Goal: Information Seeking & Learning: Check status

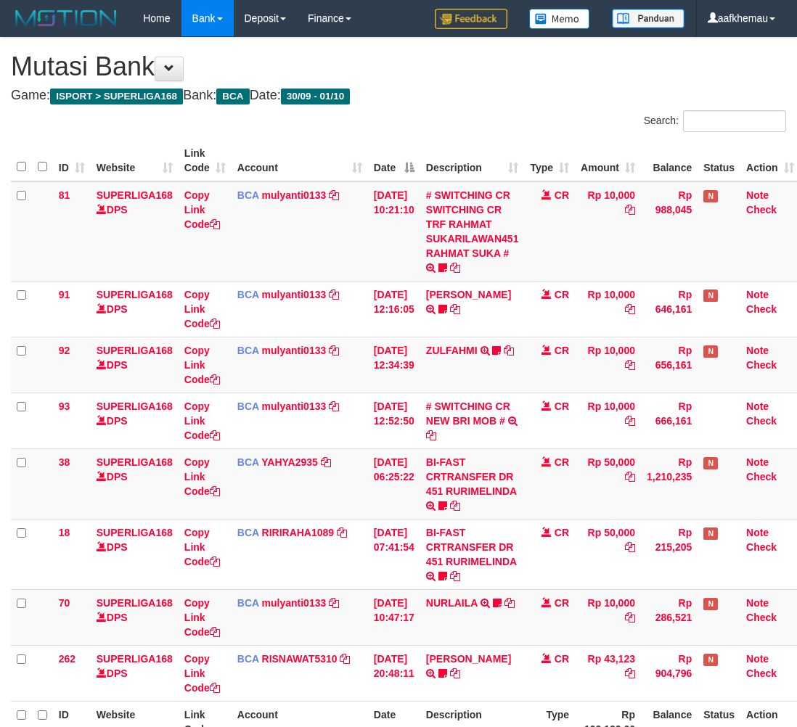
scroll to position [78, 12]
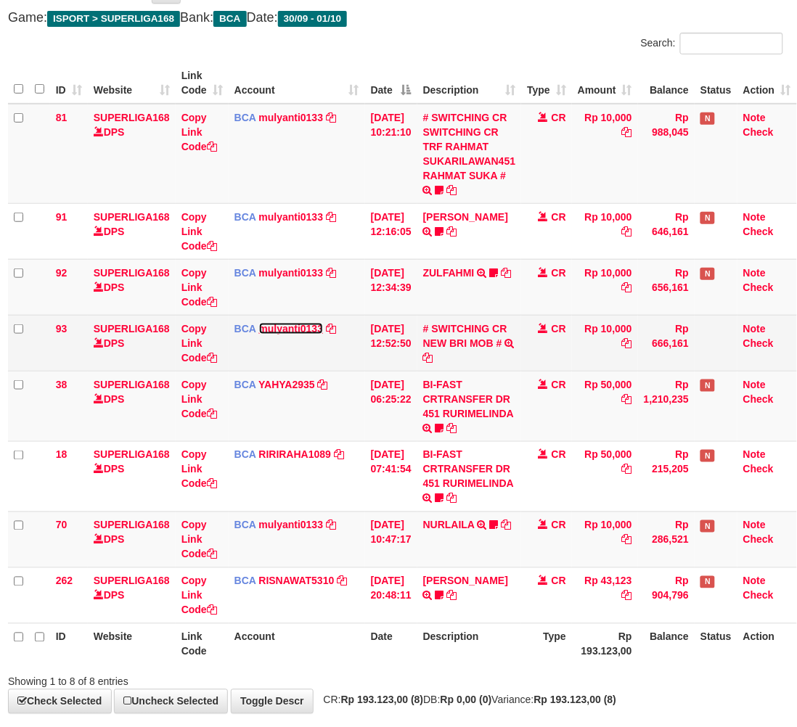
click at [259, 331] on link "mulyanti0133" at bounding box center [291, 329] width 65 height 12
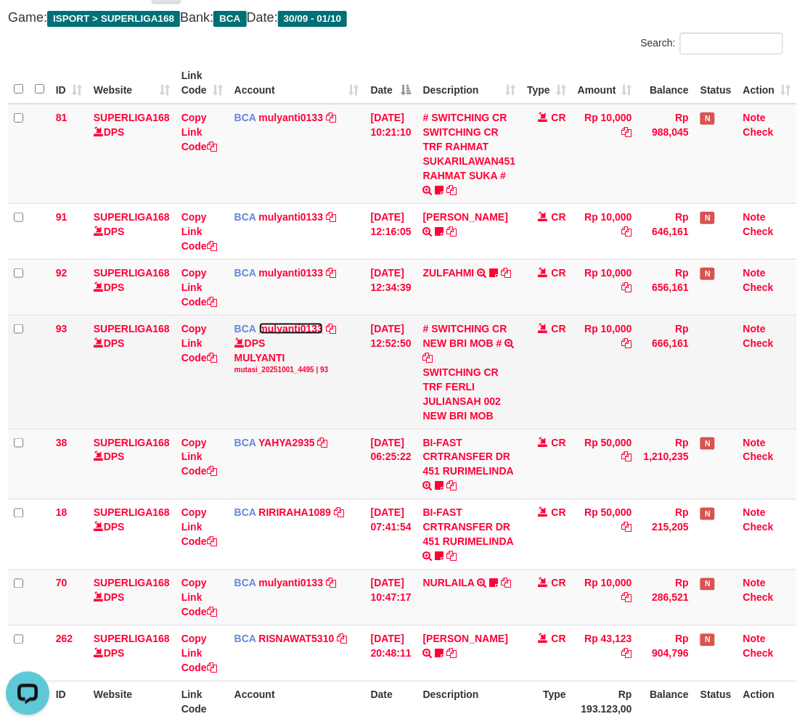
scroll to position [0, 0]
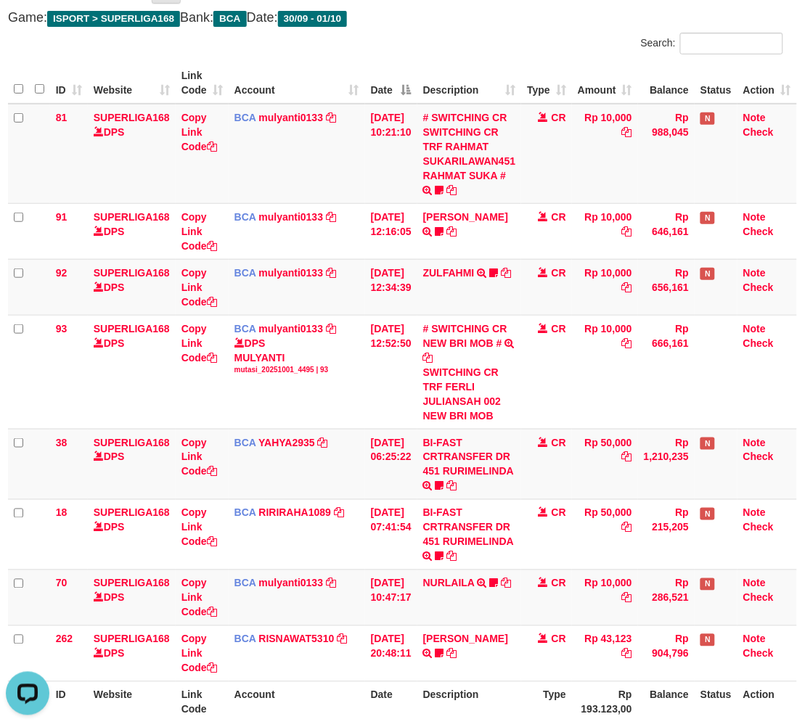
click at [446, 30] on div "**********" at bounding box center [395, 365] width 797 height 811
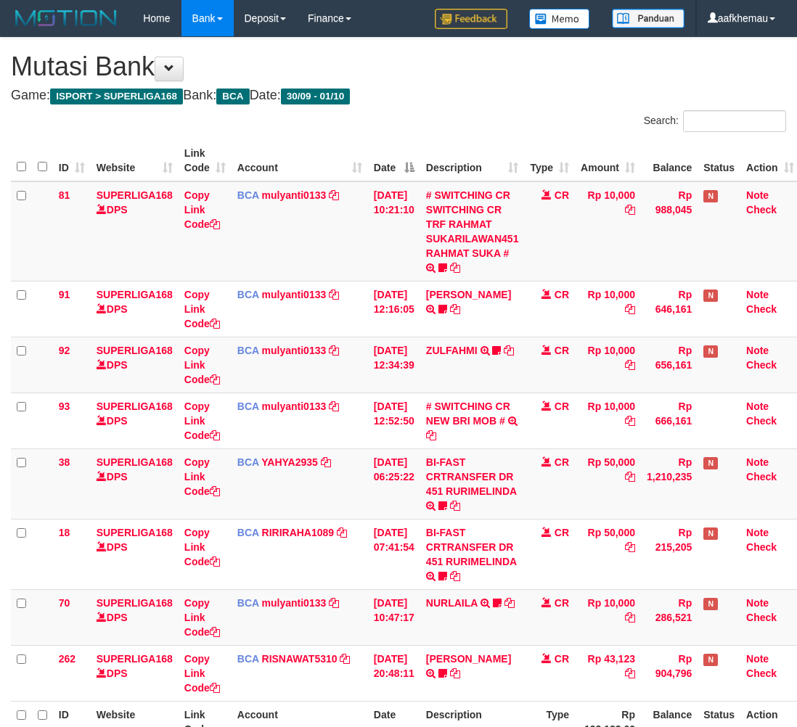
scroll to position [78, 12]
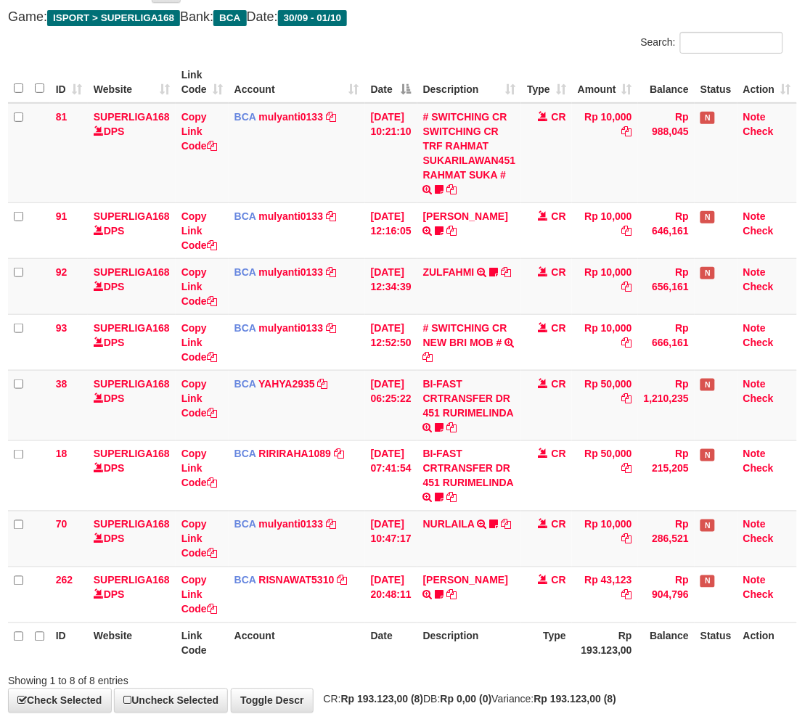
click at [477, 32] on div "Search:" at bounding box center [594, 44] width 377 height 25
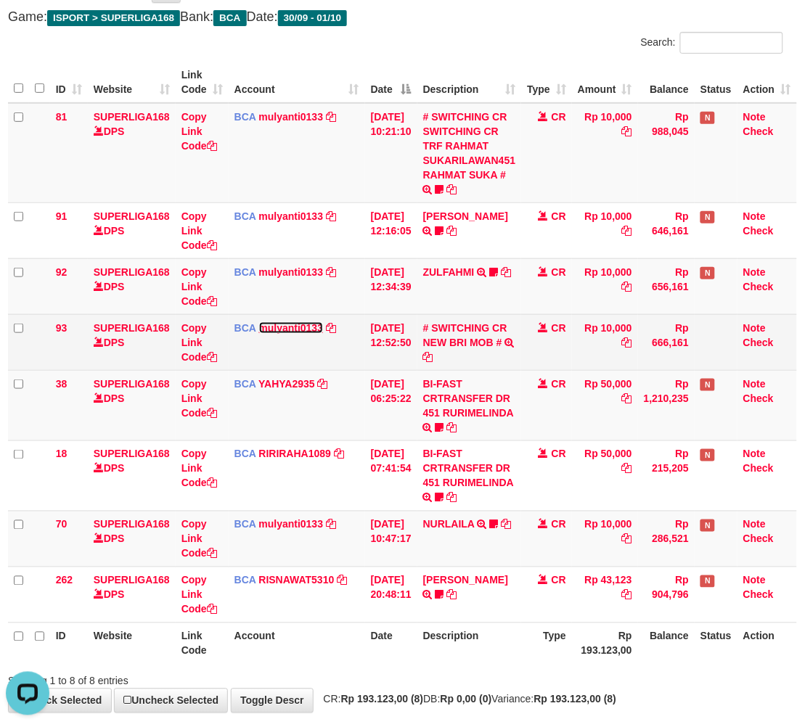
click at [294, 330] on link "mulyanti0133" at bounding box center [291, 328] width 65 height 12
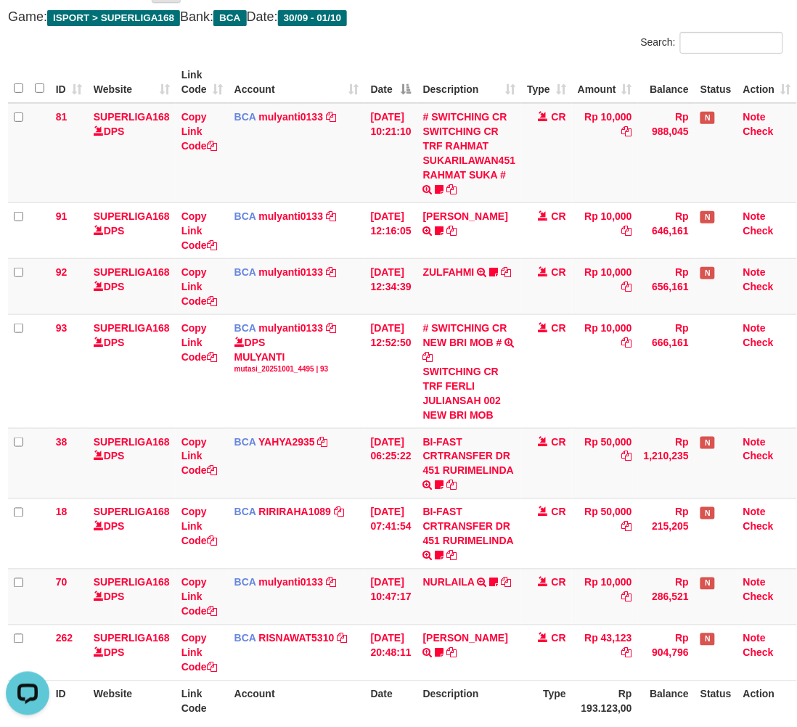
click at [532, 42] on div "Search:" at bounding box center [594, 44] width 377 height 25
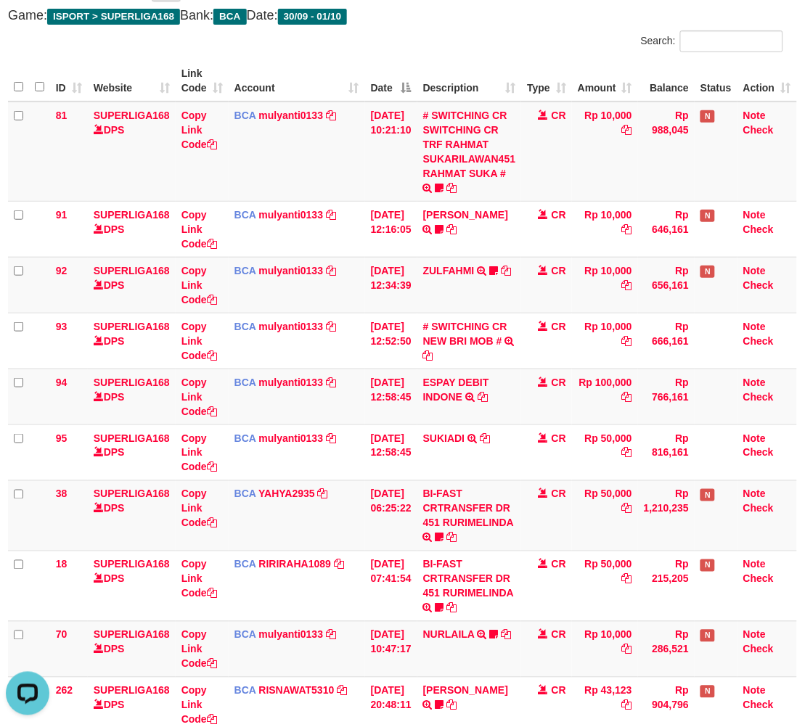
click at [450, 56] on div "ID Website Link Code Account Date Description Type Amount Balance Status Action…" at bounding box center [395, 417] width 797 height 723
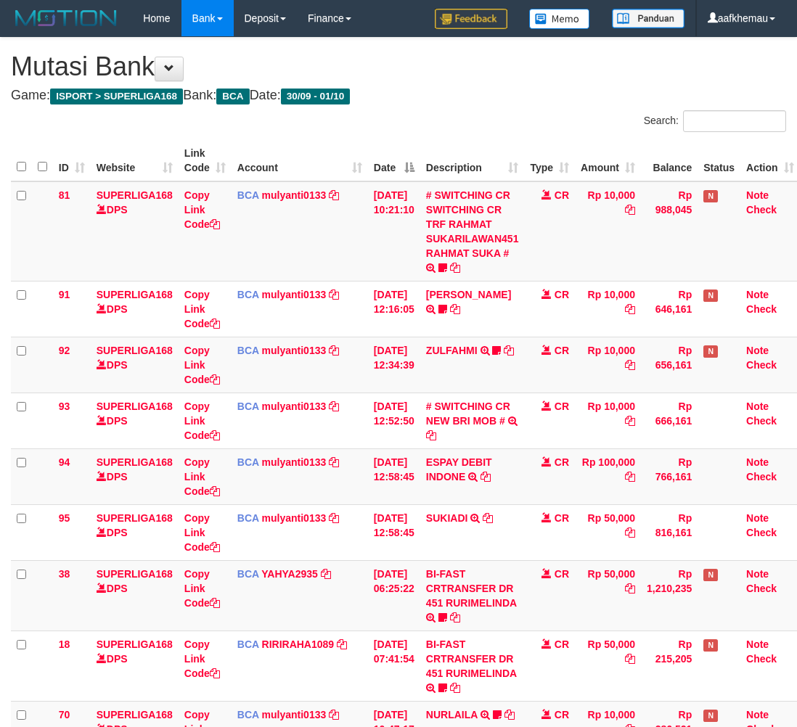
scroll to position [81, 12]
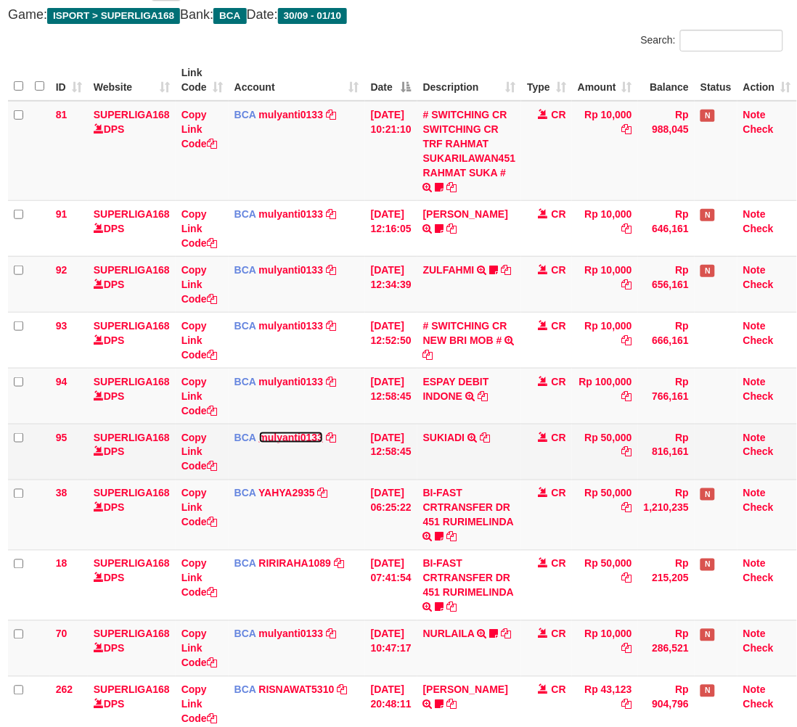
click at [269, 433] on link "mulyanti0133" at bounding box center [291, 438] width 65 height 12
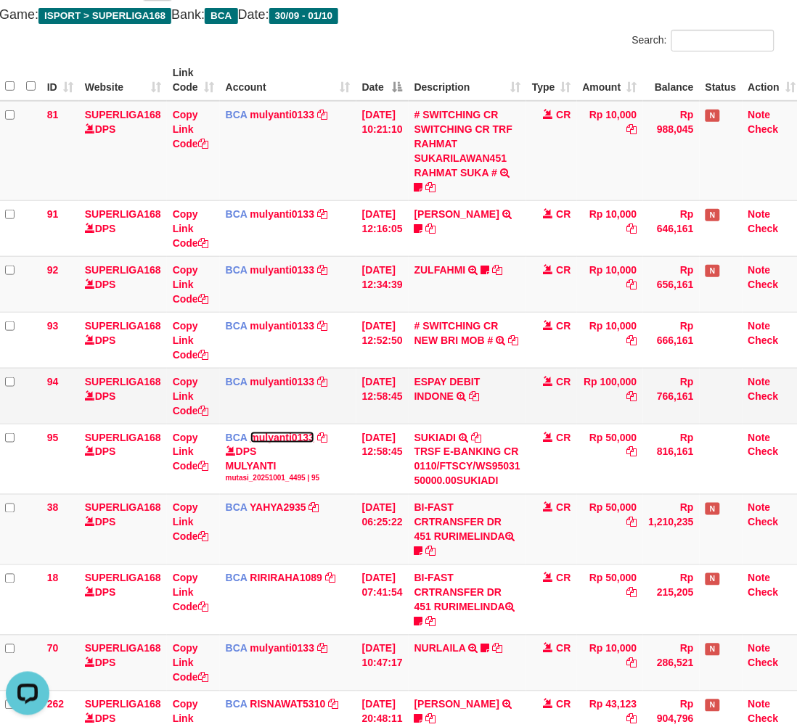
scroll to position [0, 0]
click at [277, 382] on link "mulyanti0133" at bounding box center [282, 382] width 65 height 12
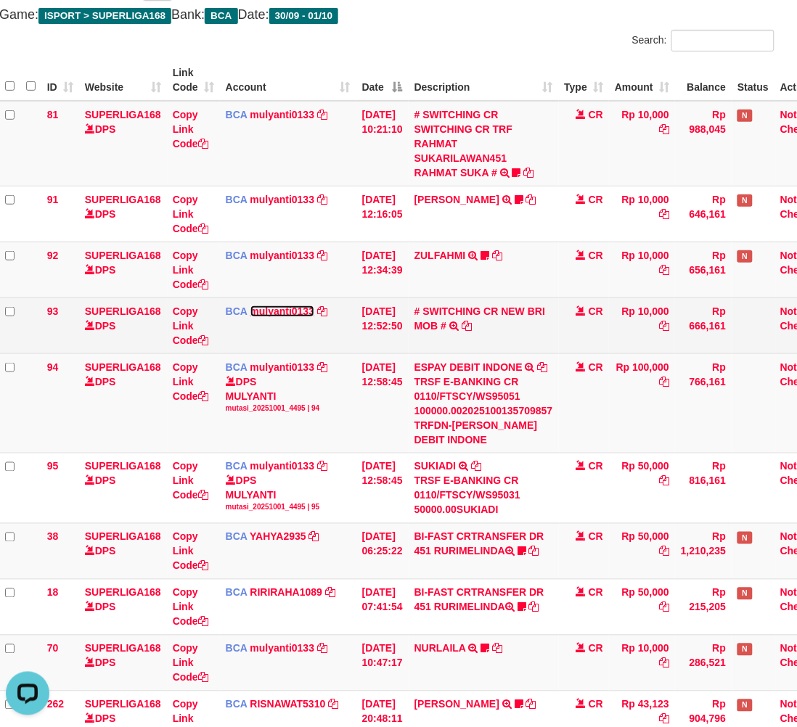
click at [291, 314] on link "mulyanti0133" at bounding box center [282, 312] width 65 height 12
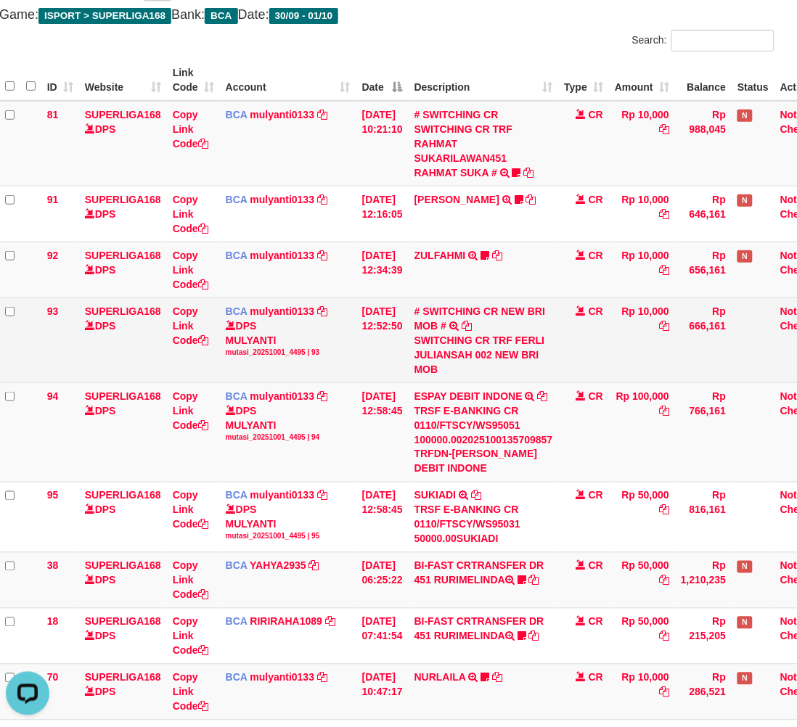
click at [545, 336] on div "SWITCHING CR TRF FERLI JULIANSAH 002 NEW BRI MOB" at bounding box center [483, 355] width 139 height 44
copy div "FERLI"
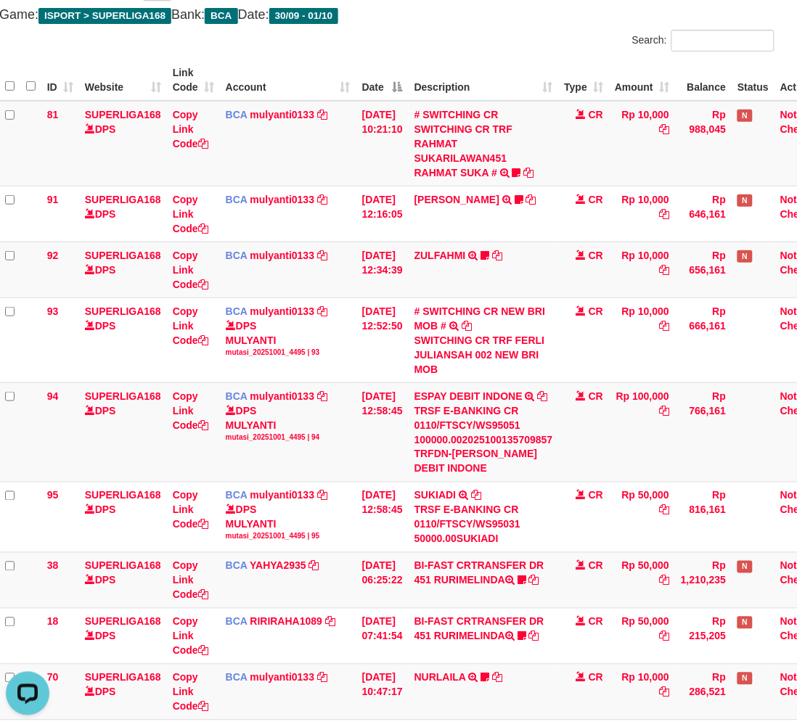
click at [470, 23] on div "**********" at bounding box center [386, 411] width 797 height 909
click at [455, 36] on div "Search:" at bounding box center [586, 42] width 377 height 25
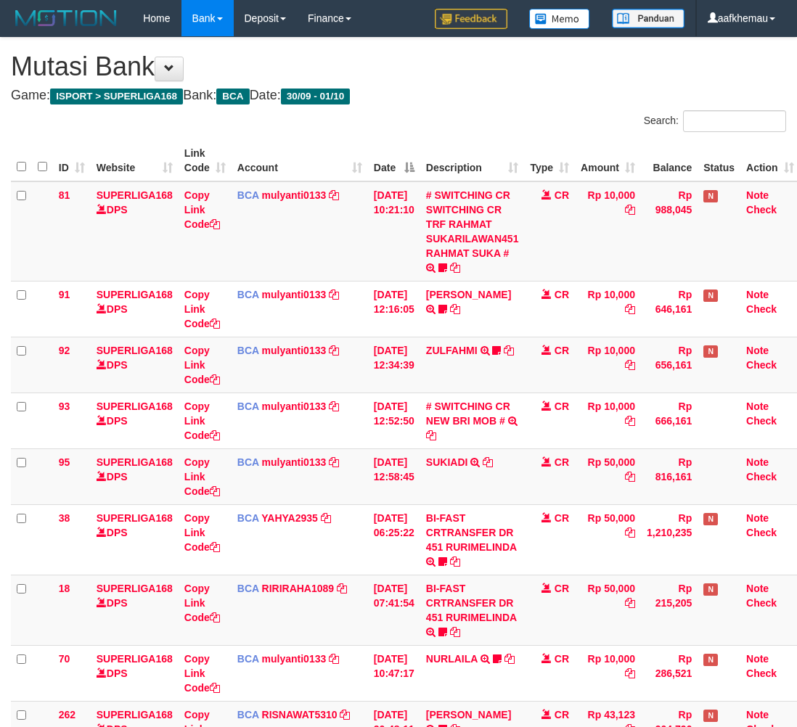
scroll to position [81, 12]
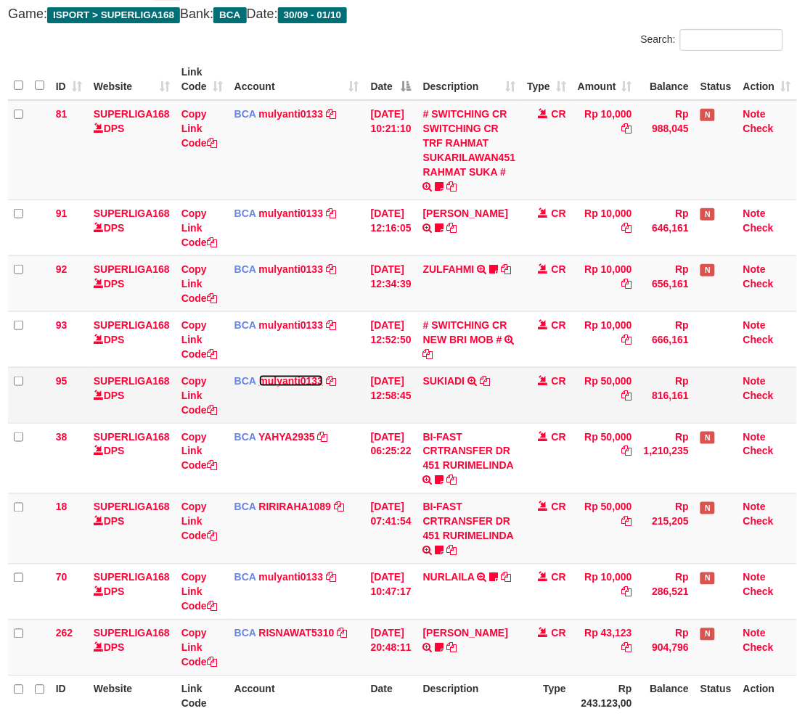
click at [295, 380] on link "mulyanti0133" at bounding box center [291, 381] width 65 height 12
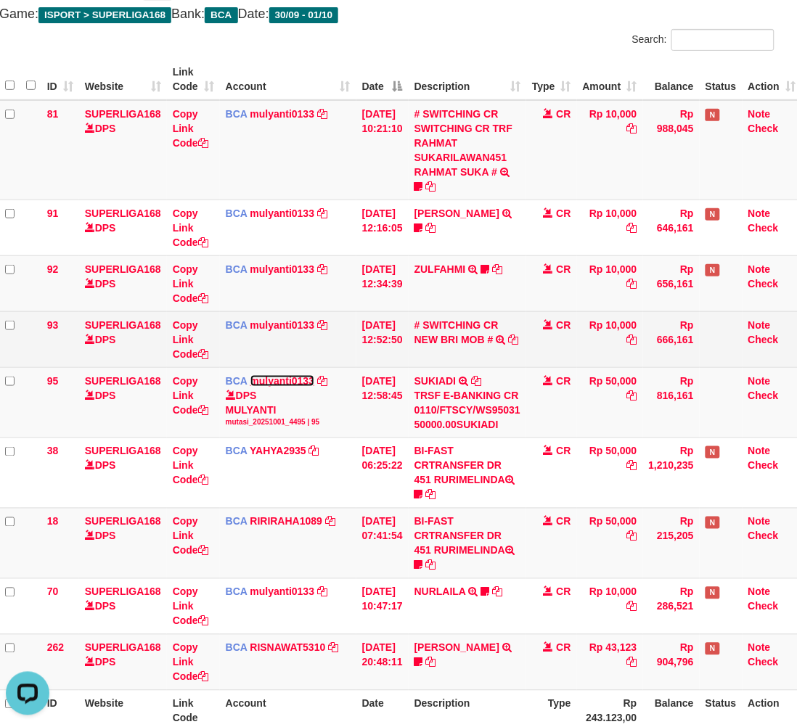
scroll to position [0, 0]
click at [274, 319] on link "mulyanti0133" at bounding box center [282, 325] width 65 height 12
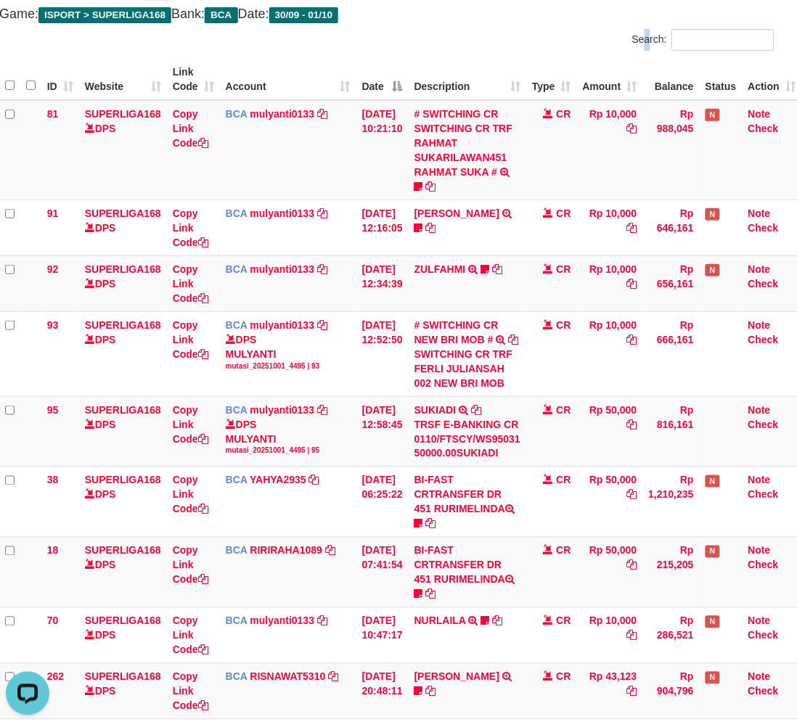
click at [632, 41] on label "Search:" at bounding box center [703, 40] width 142 height 22
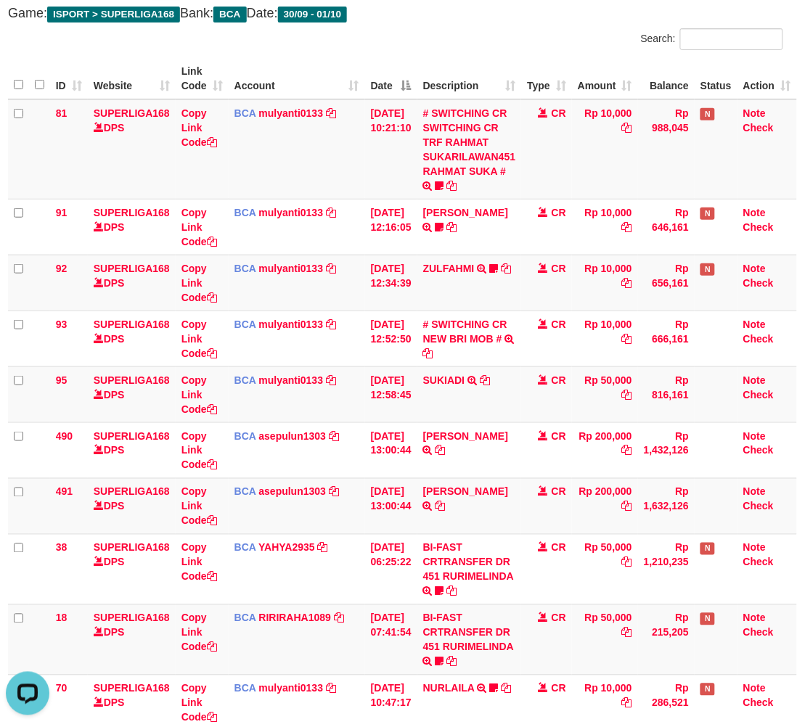
click at [589, 20] on div "**********" at bounding box center [395, 416] width 797 height 921
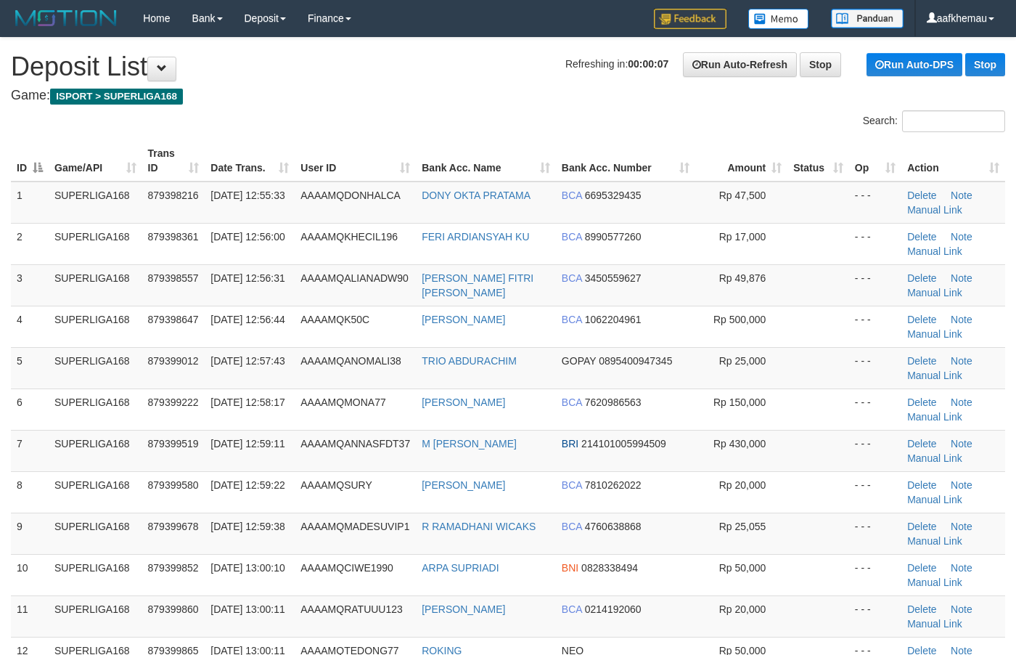
click at [401, 78] on h1 "Refreshing in: 00:00:07 Run Auto-Refresh Stop Run Auto-DPS Stop Deposit List" at bounding box center [508, 66] width 994 height 29
copy link "TRIO ABDURACHIM"
drag, startPoint x: 545, startPoint y: 366, endPoint x: 9, endPoint y: 295, distance: 541.0
click at [426, 374] on td "TRIO ABDURACHIM" at bounding box center [486, 367] width 140 height 41
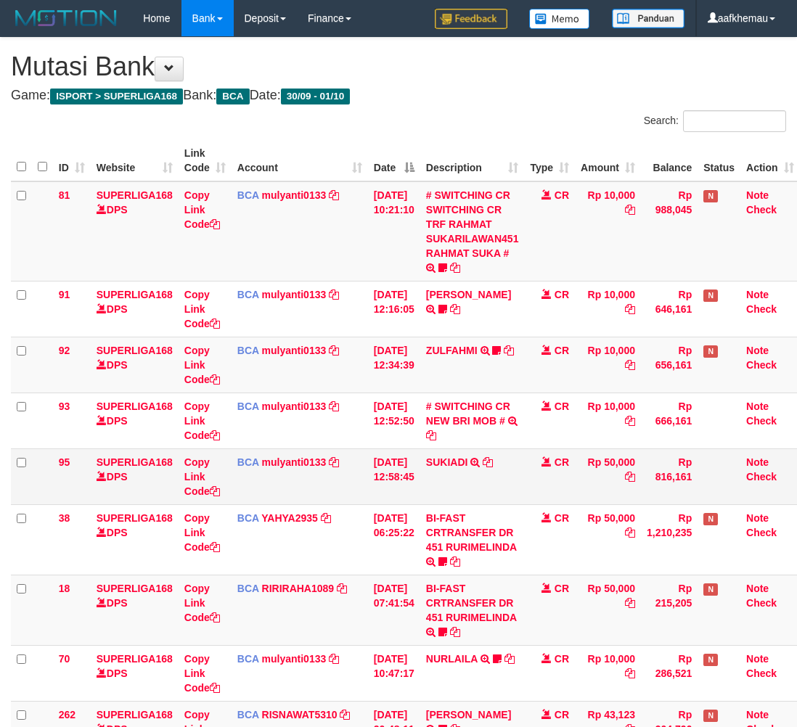
scroll to position [83, 12]
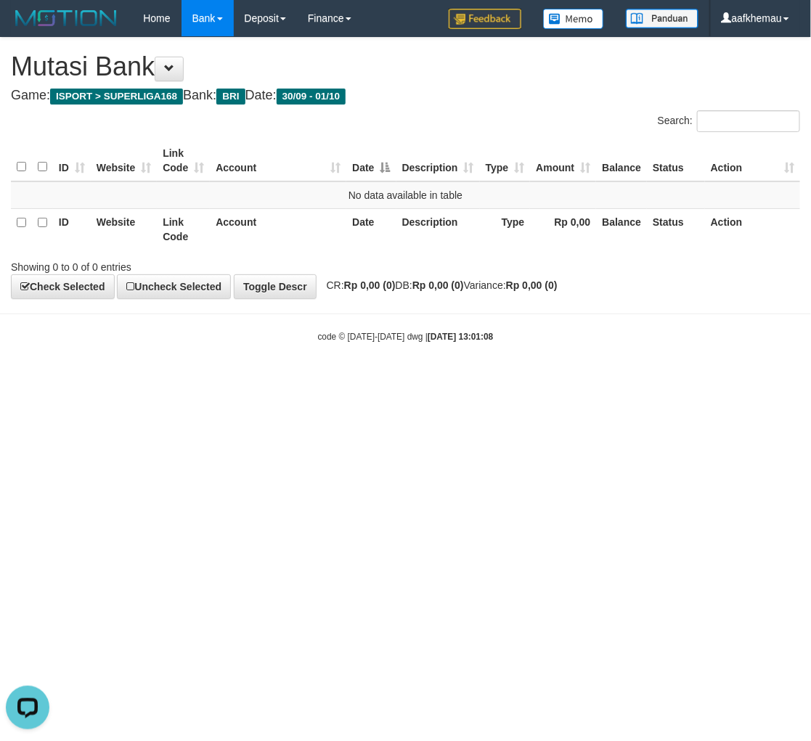
click at [370, 354] on body "Toggle navigation Home Bank Account List Load By Website Group [ISPORT] SUPERLI…" at bounding box center [405, 190] width 811 height 380
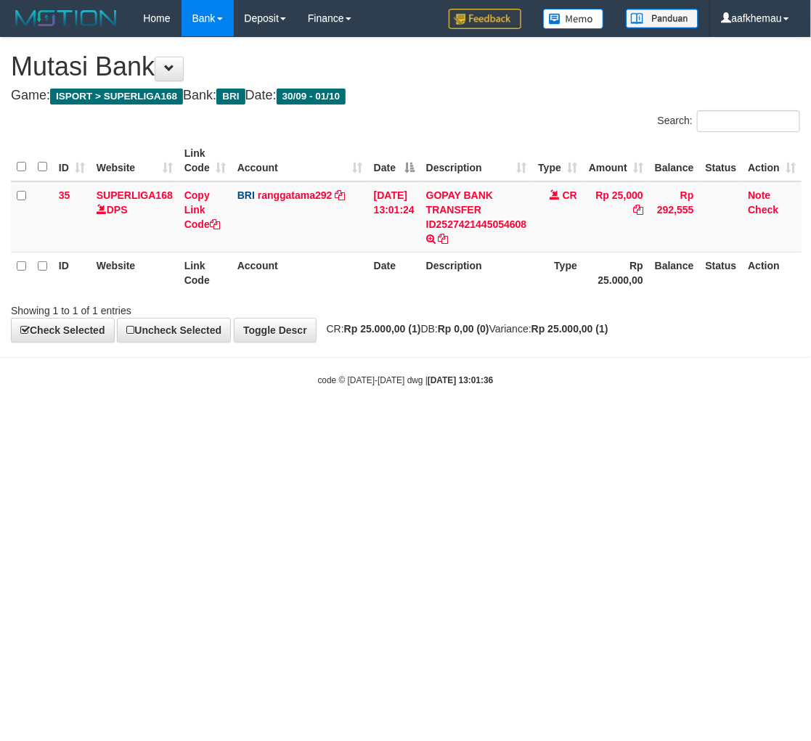
click at [374, 357] on hr at bounding box center [405, 357] width 811 height 1
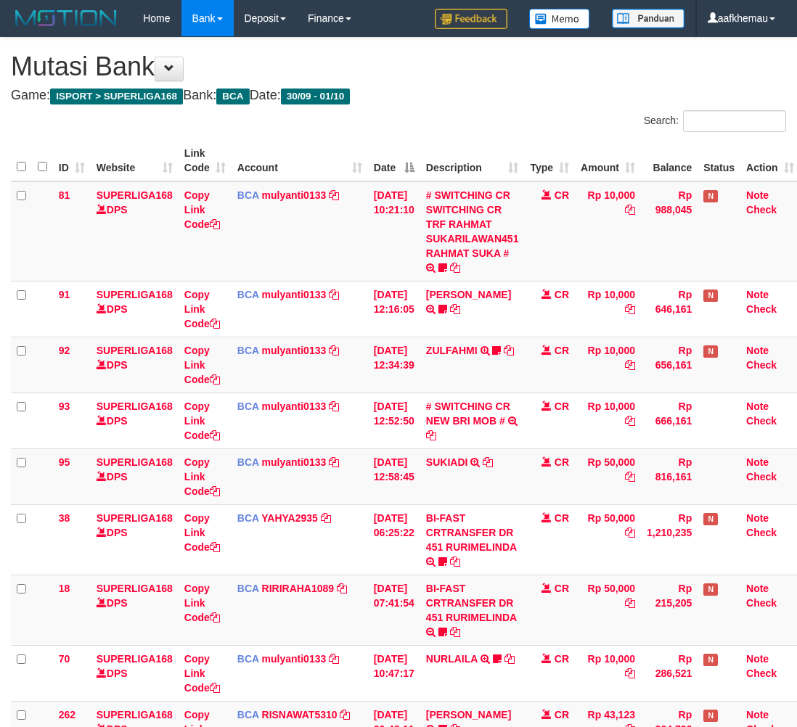
scroll to position [84, 12]
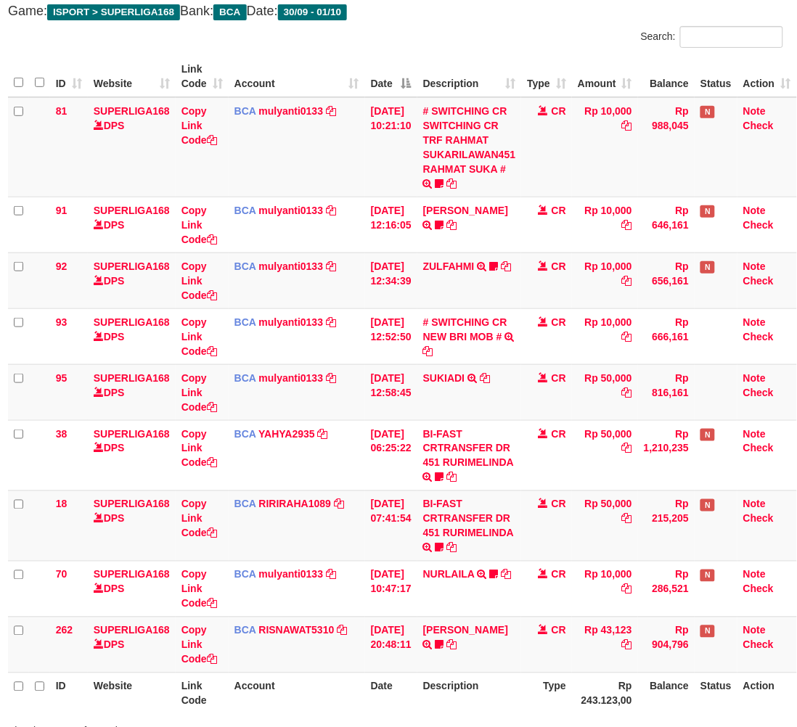
click at [505, 22] on div "**********" at bounding box center [395, 358] width 797 height 809
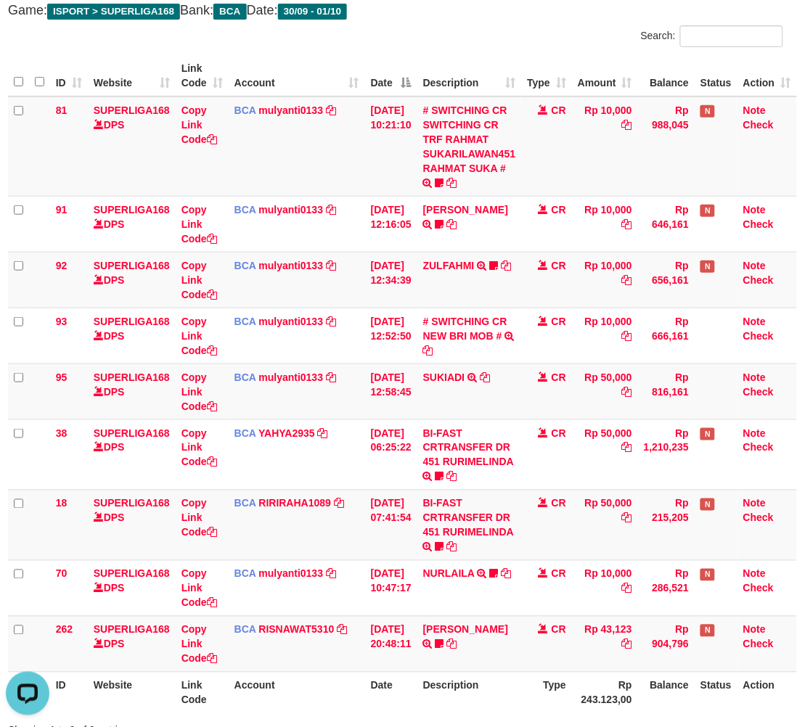
drag, startPoint x: 603, startPoint y: 8, endPoint x: 613, endPoint y: 6, distance: 10.4
click at [600, 8] on h4 "Game: ISPORT > SUPERLIGA168 Bank: BCA Date: 30/09 - 01/10" at bounding box center [395, 11] width 775 height 15
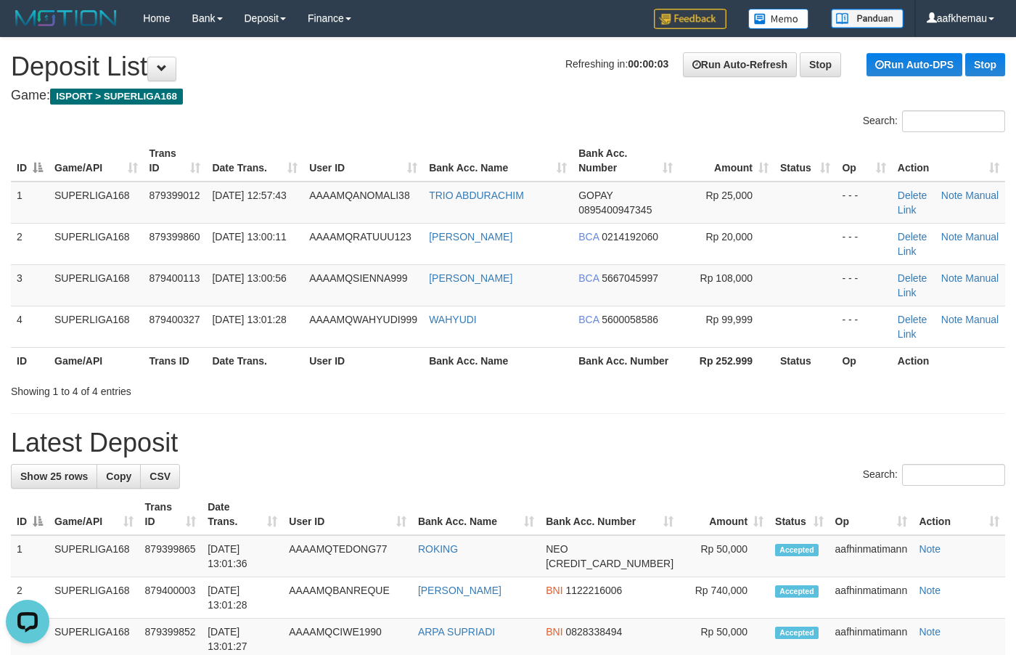
click at [390, 92] on h4 "Game: ISPORT > SUPERLIGA168" at bounding box center [508, 96] width 994 height 15
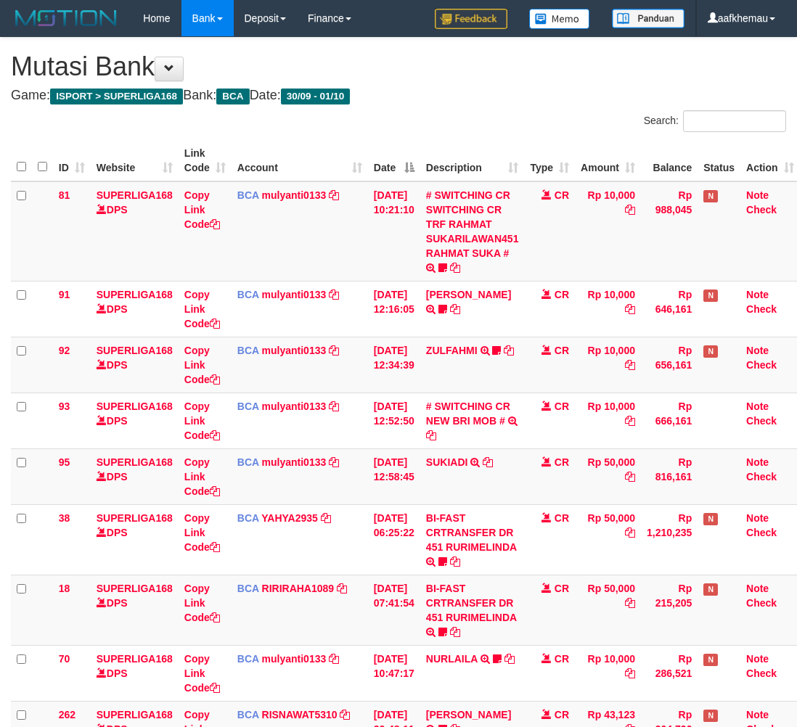
scroll to position [88, 12]
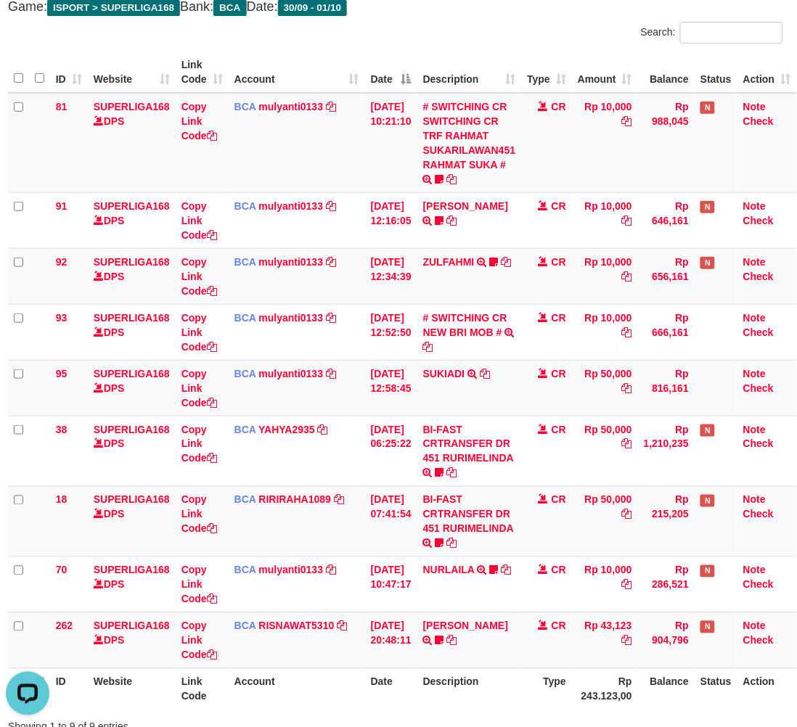
click at [455, 6] on h4 "Game: ISPORT > SUPERLIGA168 Bank: BCA Date: 30/09 - 01/10" at bounding box center [395, 7] width 775 height 15
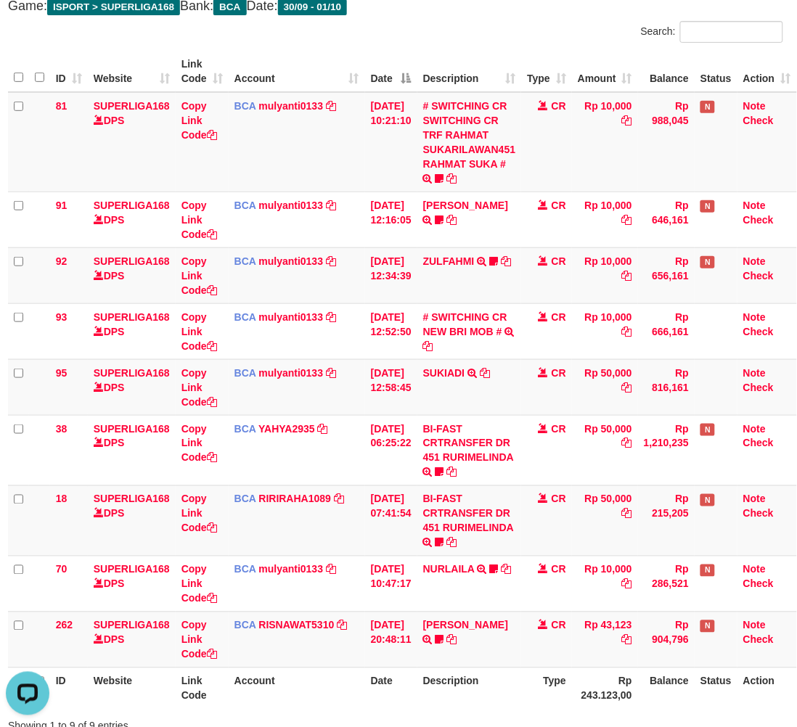
click at [539, 0] on h4 "Game: ISPORT > SUPERLIGA168 Bank: BCA Date: 30/09 - 01/10" at bounding box center [395, 6] width 775 height 15
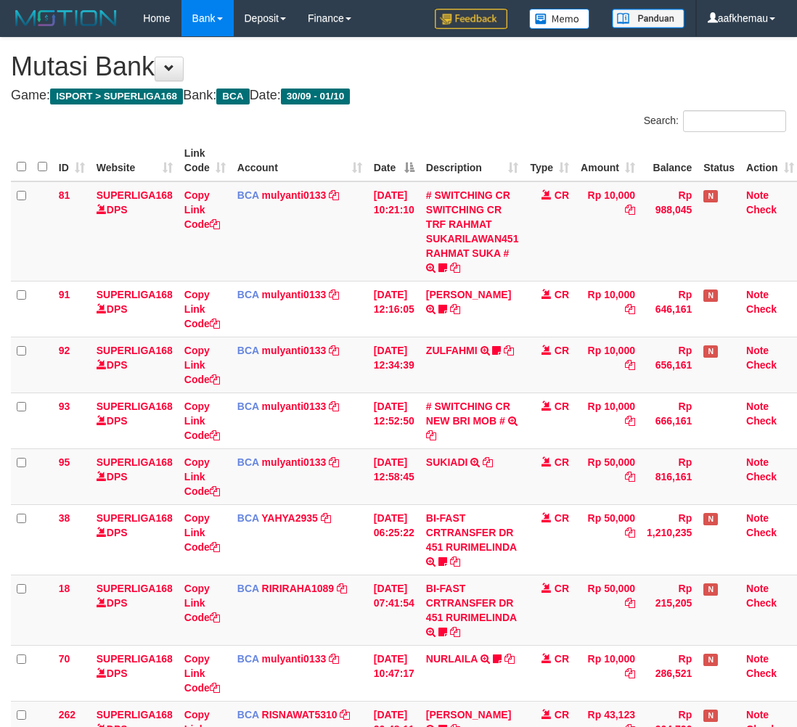
scroll to position [91, 12]
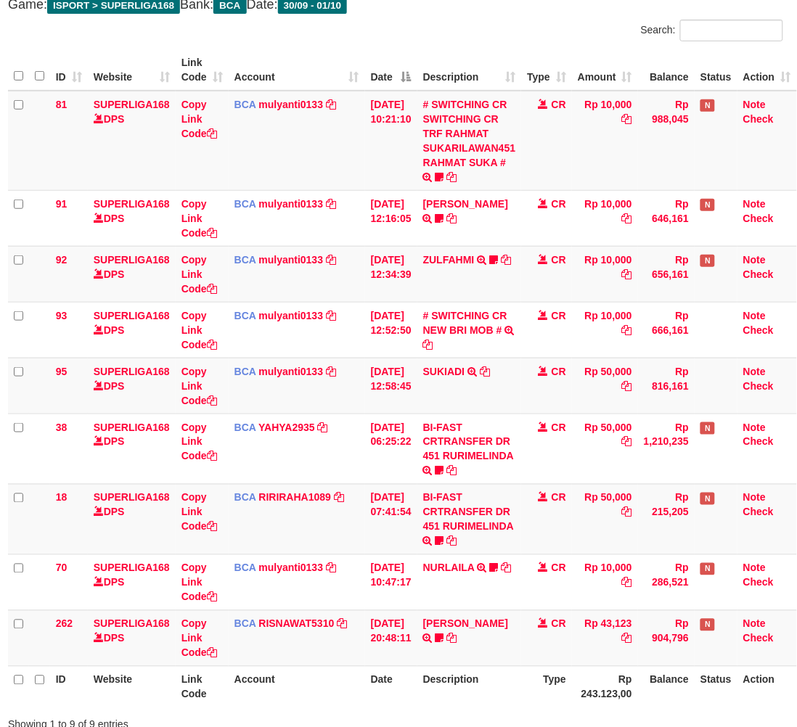
click at [462, 0] on h4 "Game: ISPORT > SUPERLIGA168 Bank: BCA Date: 30/09 - 01/10" at bounding box center [395, 5] width 775 height 15
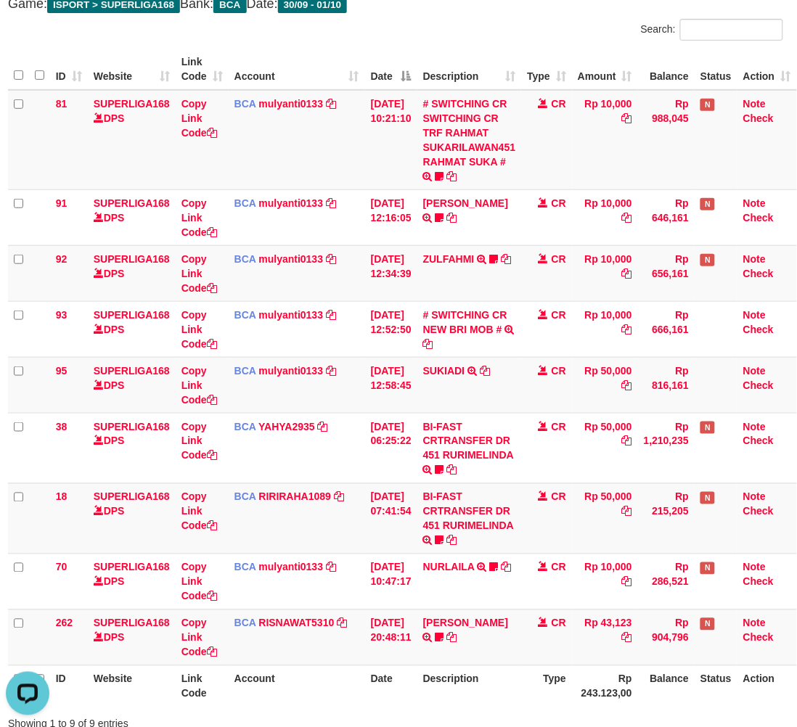
click at [479, 9] on h4 "Game: ISPORT > SUPERLIGA168 Bank: BCA Date: 30/09 - 01/10" at bounding box center [395, 4] width 775 height 15
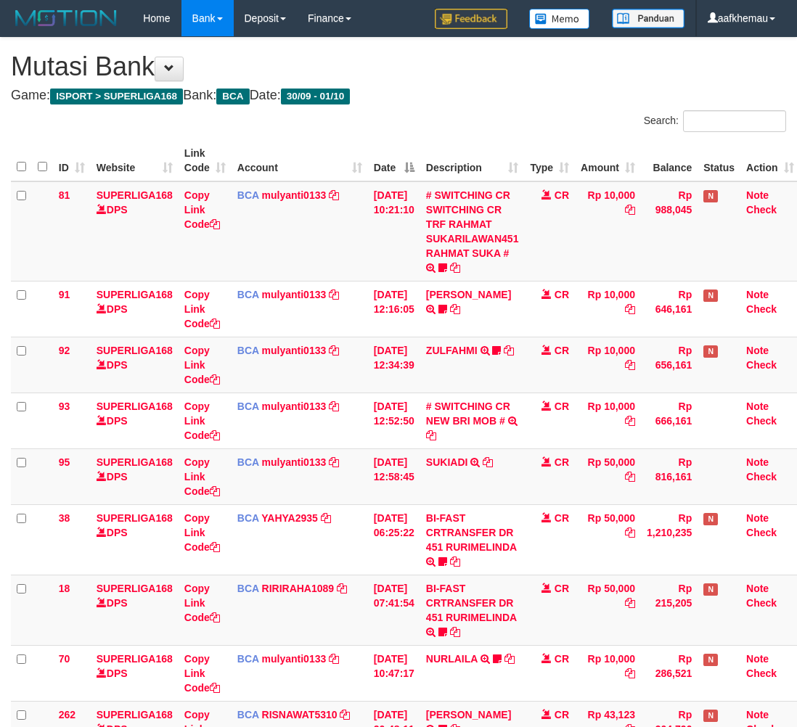
scroll to position [92, 12]
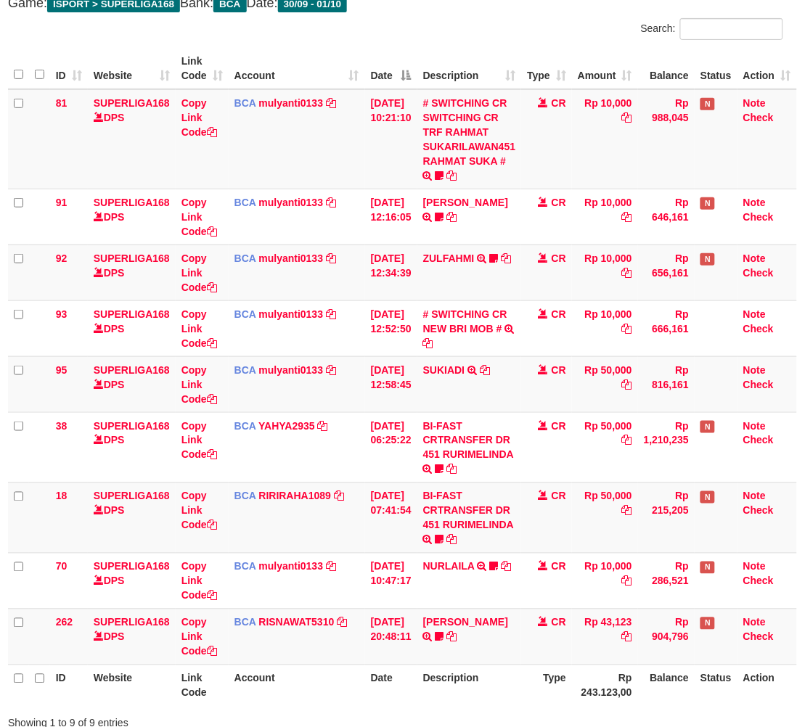
click at [554, 1] on h4 "Game: ISPORT > SUPERLIGA168 Bank: BCA Date: 30/09 - 01/10" at bounding box center [395, 3] width 775 height 15
click at [539, 13] on div "**********" at bounding box center [395, 350] width 797 height 809
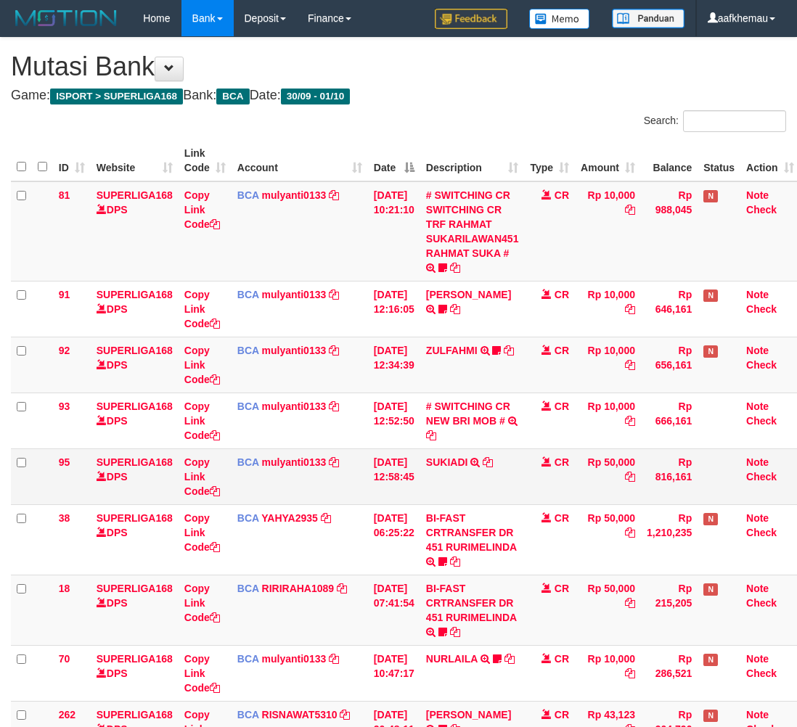
scroll to position [93, 12]
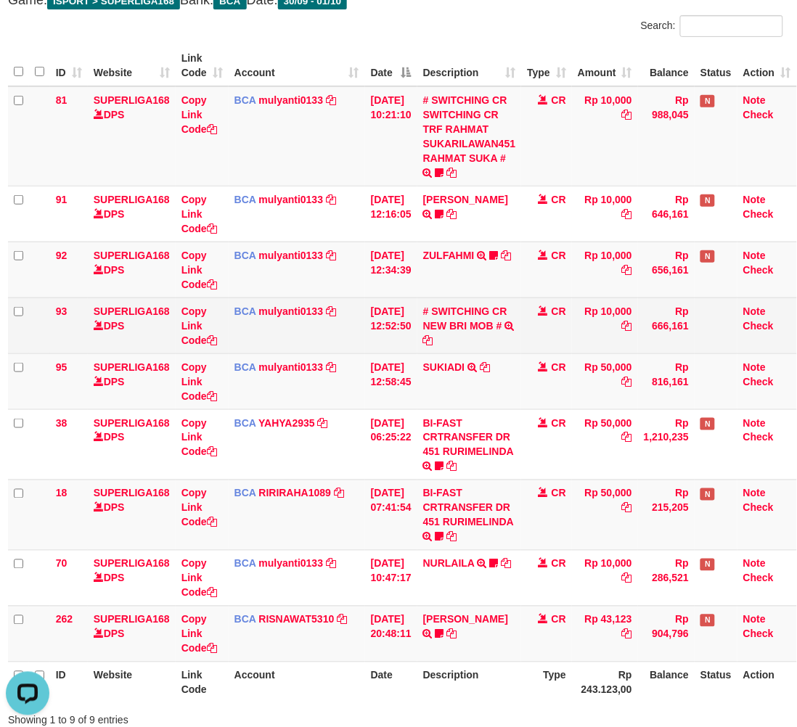
click at [269, 321] on td "BCA mulyanti0133 DPS [PERSON_NAME] mutasi_20251001_4495 | 93 mutasi_20251001_44…" at bounding box center [297, 326] width 136 height 56
click at [271, 317] on td "BCA mulyanti0133 DPS MULYANTI mutasi_20251001_4495 | 93 mutasi_20251001_4495 | …" at bounding box center [297, 326] width 136 height 56
click at [284, 307] on link "mulyanti0133" at bounding box center [291, 312] width 65 height 12
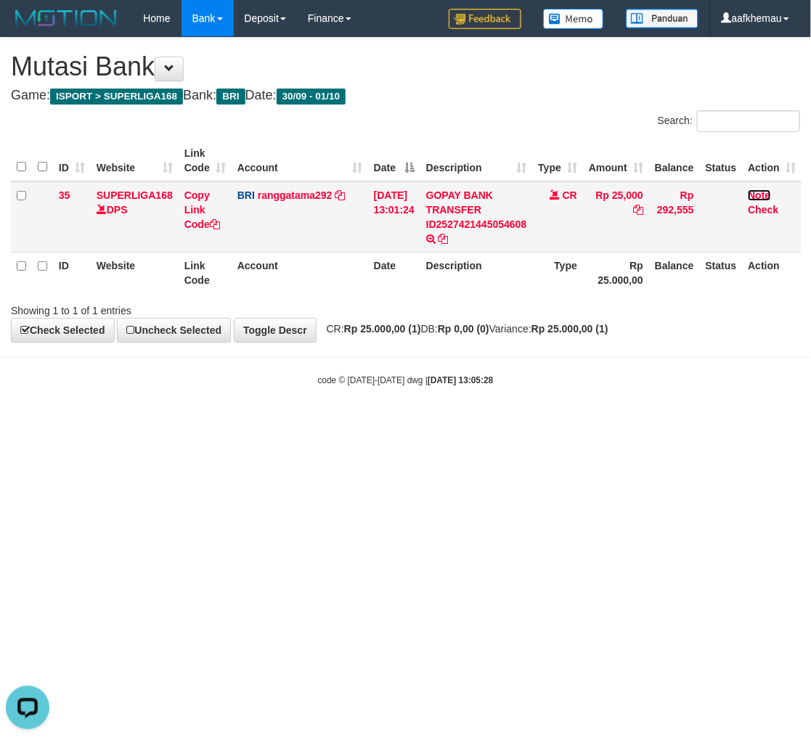
click at [764, 200] on link "Note" at bounding box center [759, 195] width 22 height 12
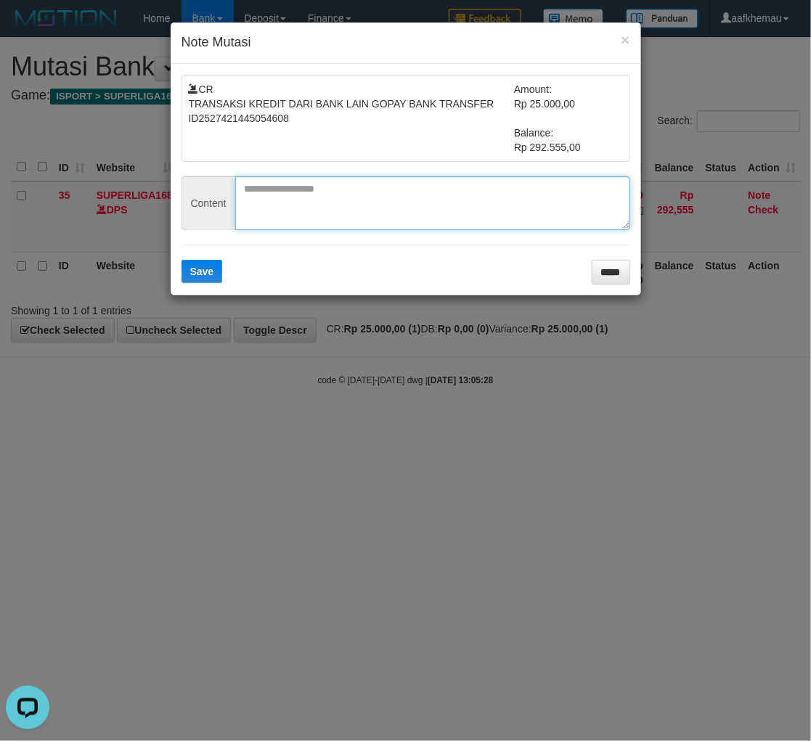
paste textarea "*********"
drag, startPoint x: 345, startPoint y: 196, endPoint x: 329, endPoint y: 212, distance: 23.1
click at [343, 197] on textarea at bounding box center [432, 203] width 395 height 54
type textarea "*********"
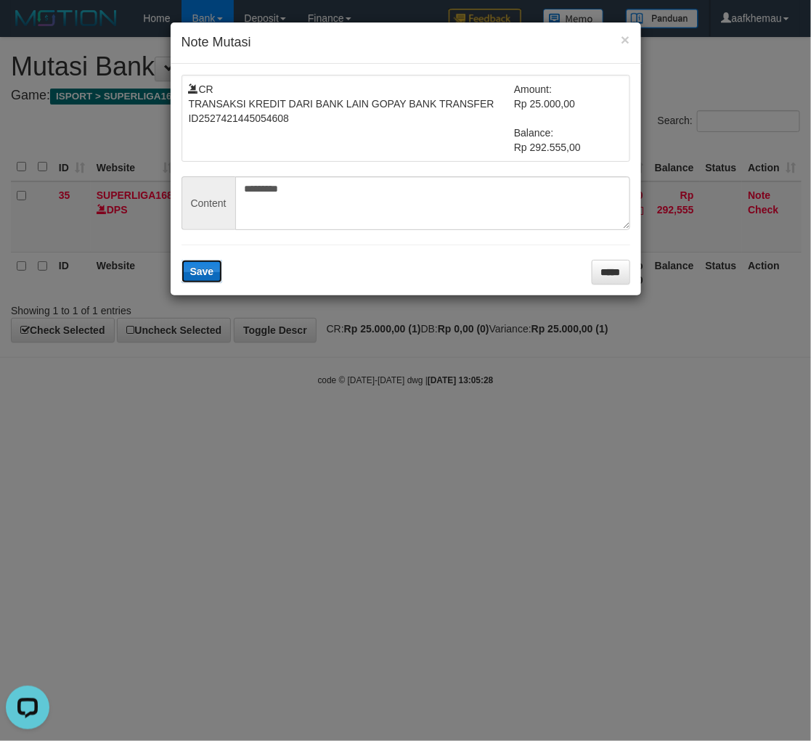
click at [197, 266] on span "Save" at bounding box center [202, 272] width 24 height 12
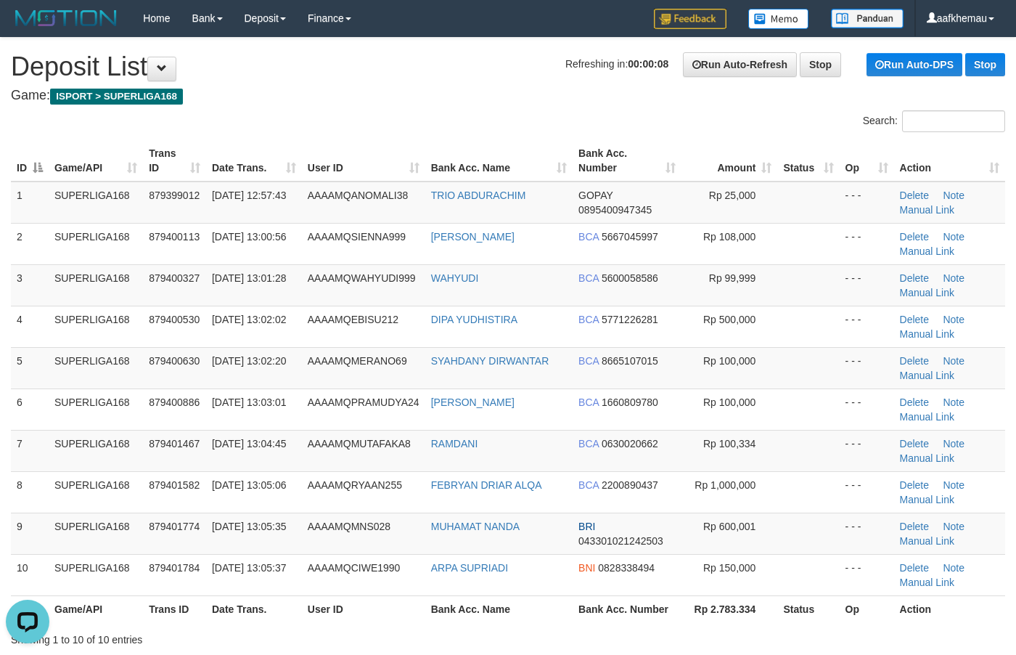
click at [473, 70] on h1 "Refreshing in: 00:00:08 Run Auto-Refresh Stop Run Auto-DPS Stop Deposit List" at bounding box center [508, 66] width 994 height 29
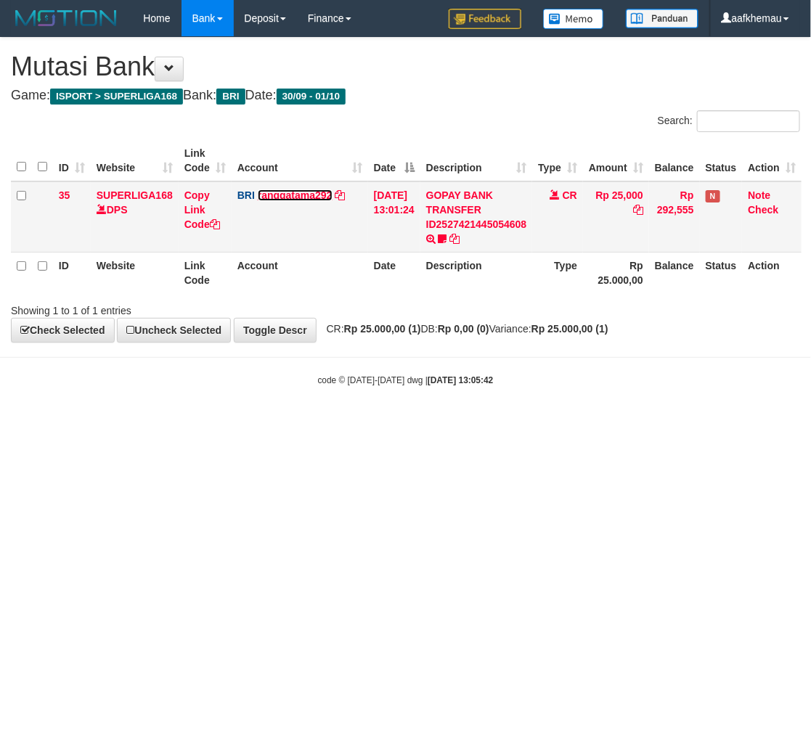
click at [287, 196] on link "ranggatama292" at bounding box center [295, 195] width 75 height 12
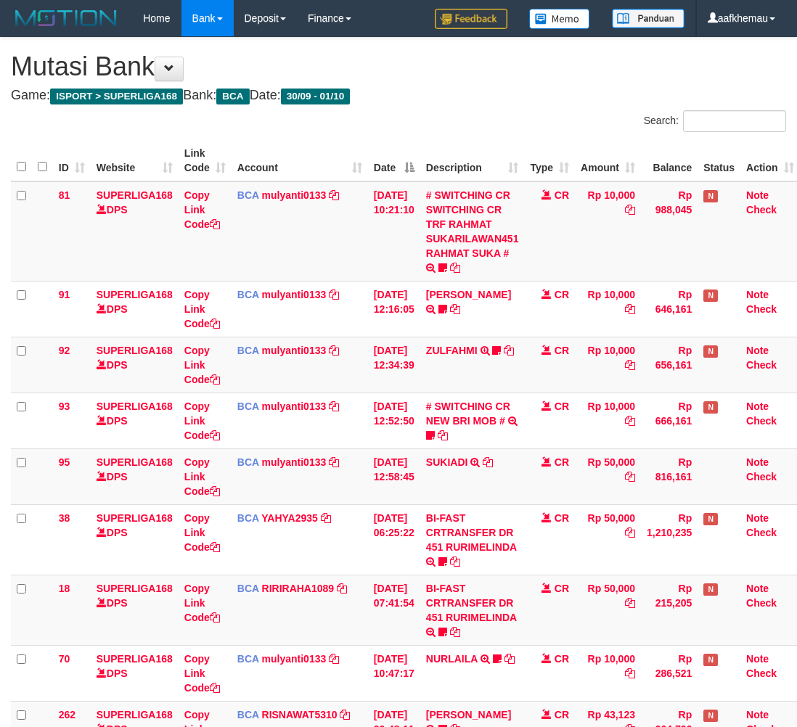
scroll to position [96, 12]
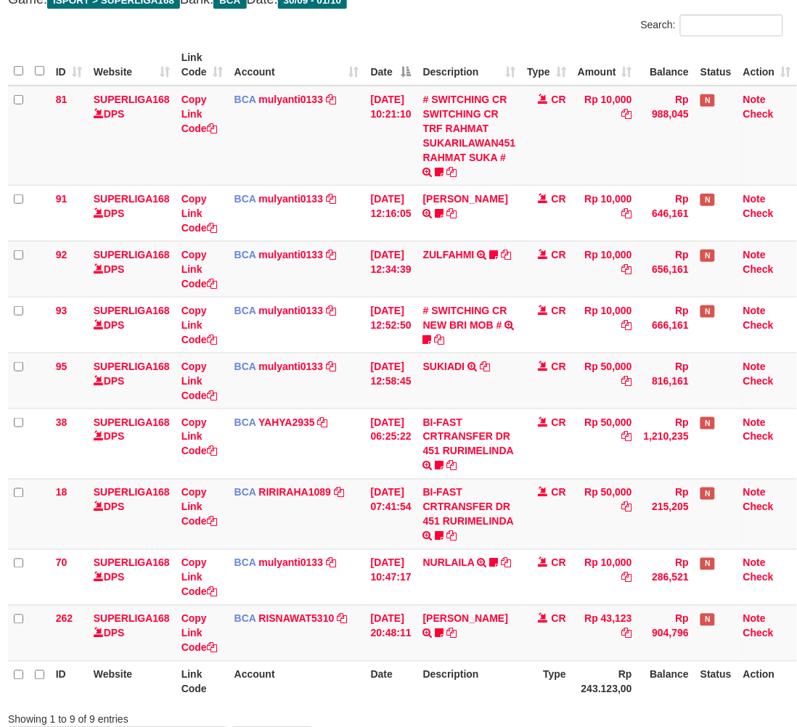
click at [469, 6] on h4 "Game: ISPORT > SUPERLIGA168 Bank: BCA Date: 30/09 - 01/10" at bounding box center [395, 0] width 775 height 15
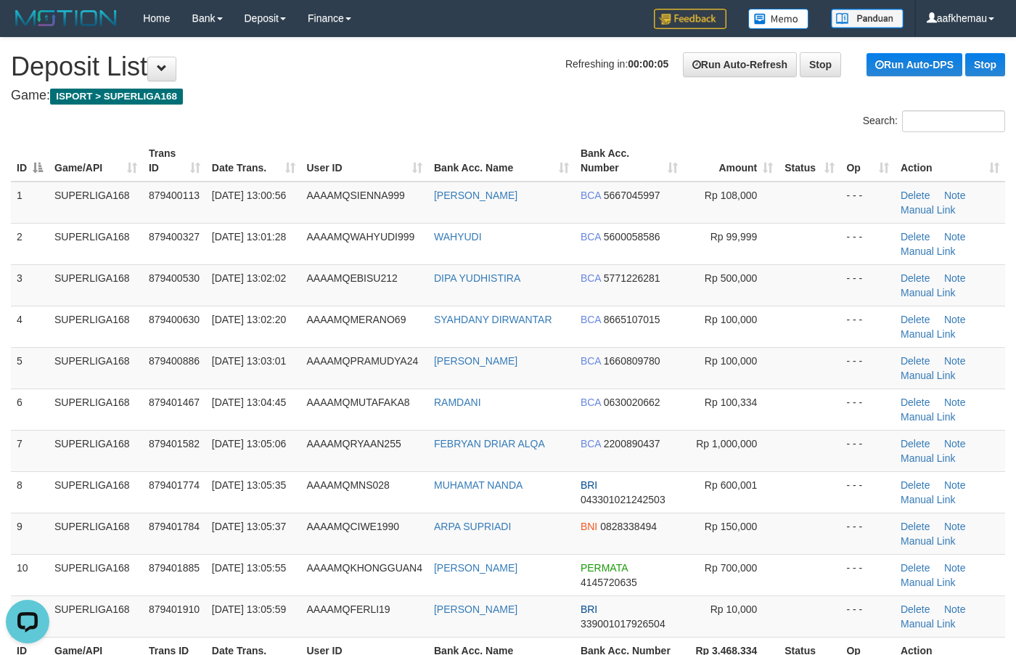
click at [570, 78] on h1 "Refreshing in: 00:00:05 Run Auto-Refresh Stop Run Auto-DPS Stop Deposit List" at bounding box center [508, 66] width 994 height 29
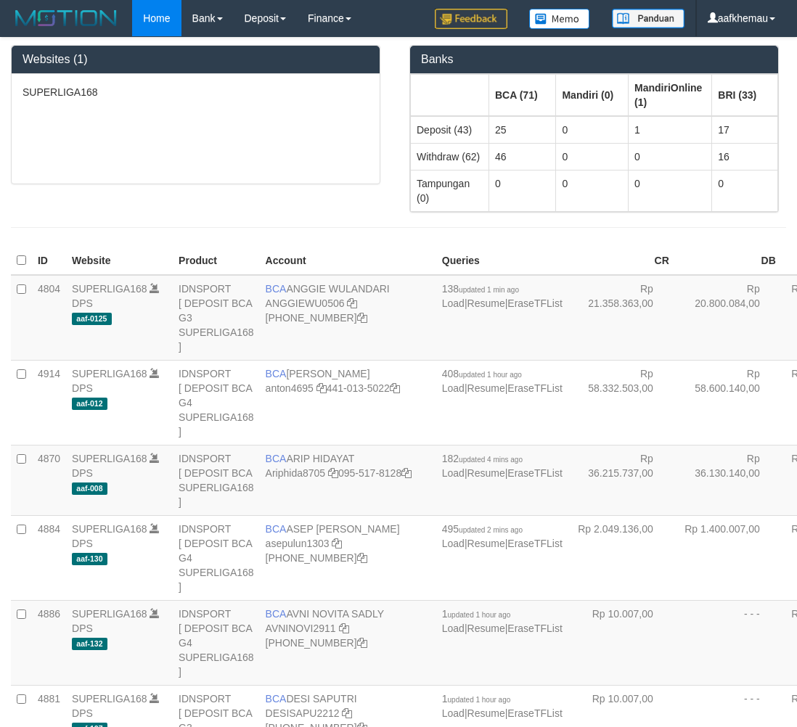
scroll to position [1290, 0]
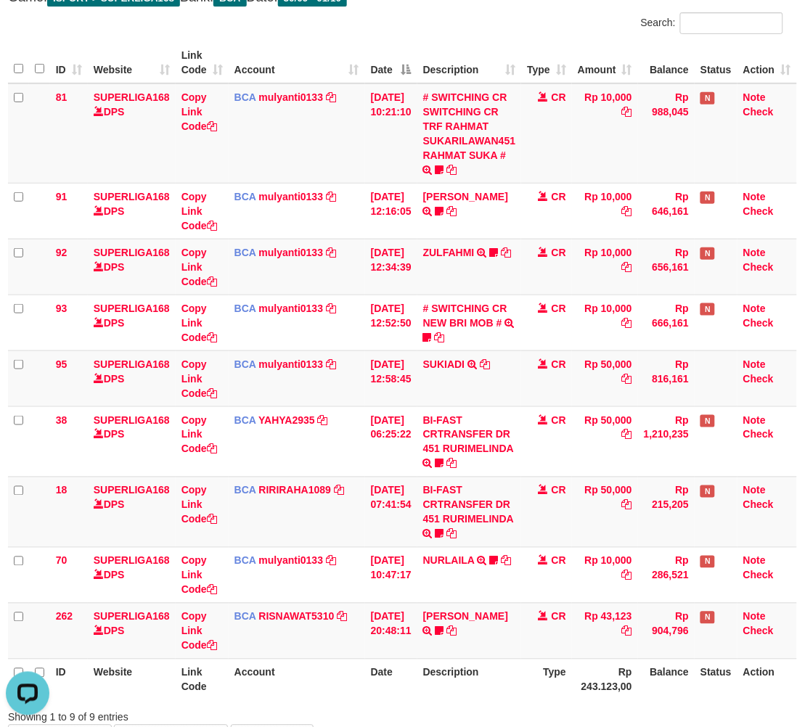
click at [455, 17] on div "Search:" at bounding box center [594, 24] width 377 height 25
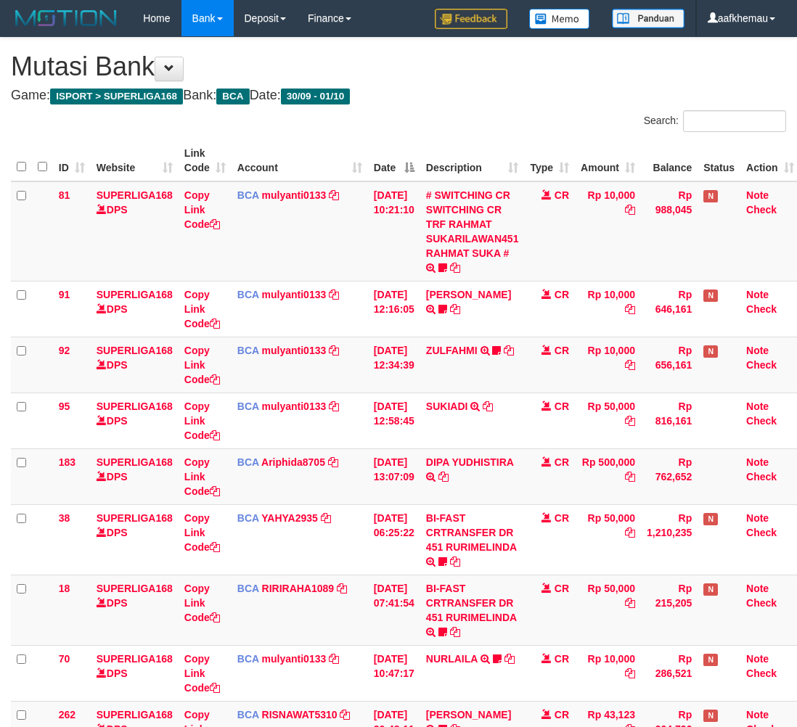
scroll to position [99, 12]
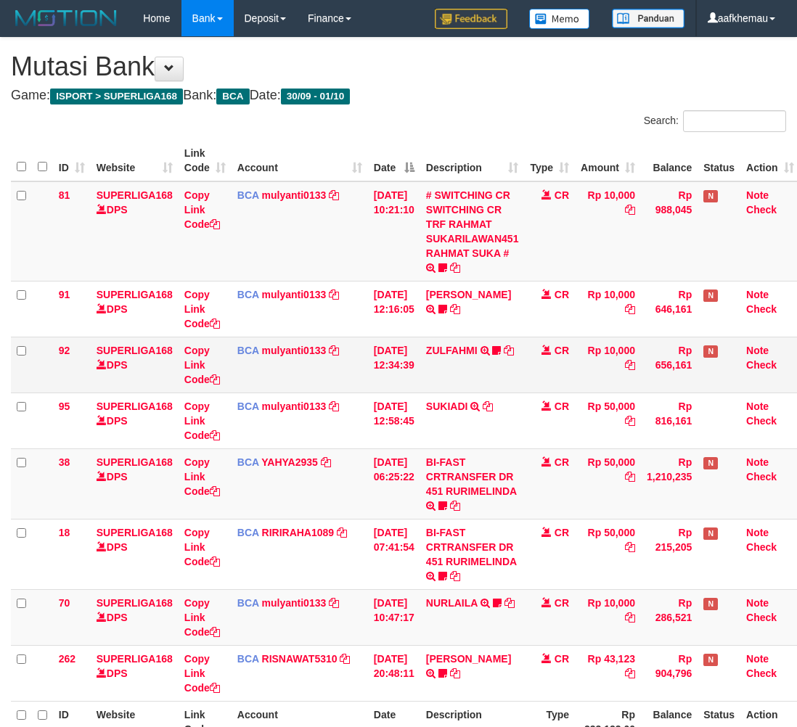
scroll to position [100, 12]
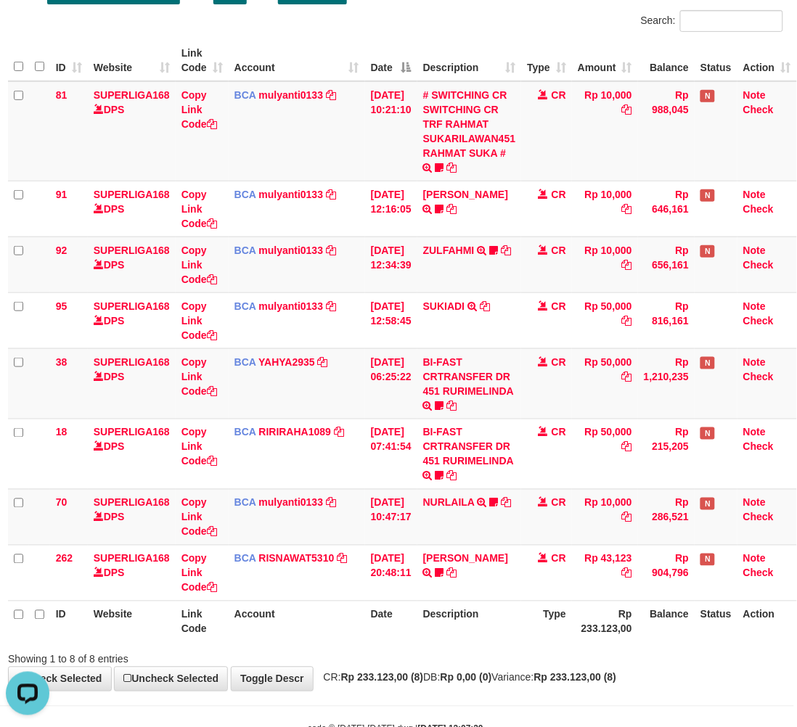
click at [527, 12] on div "Search:" at bounding box center [594, 22] width 377 height 25
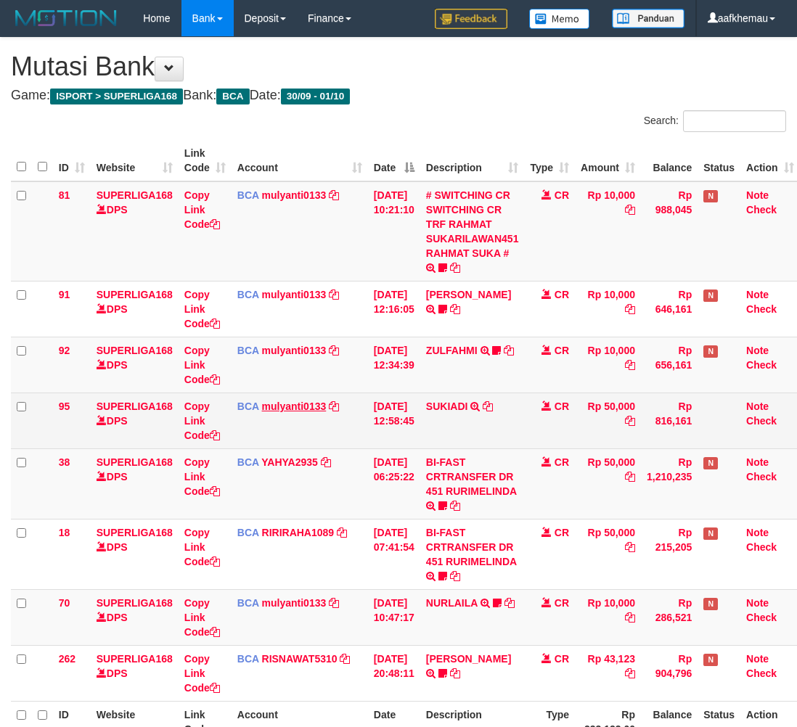
scroll to position [102, 12]
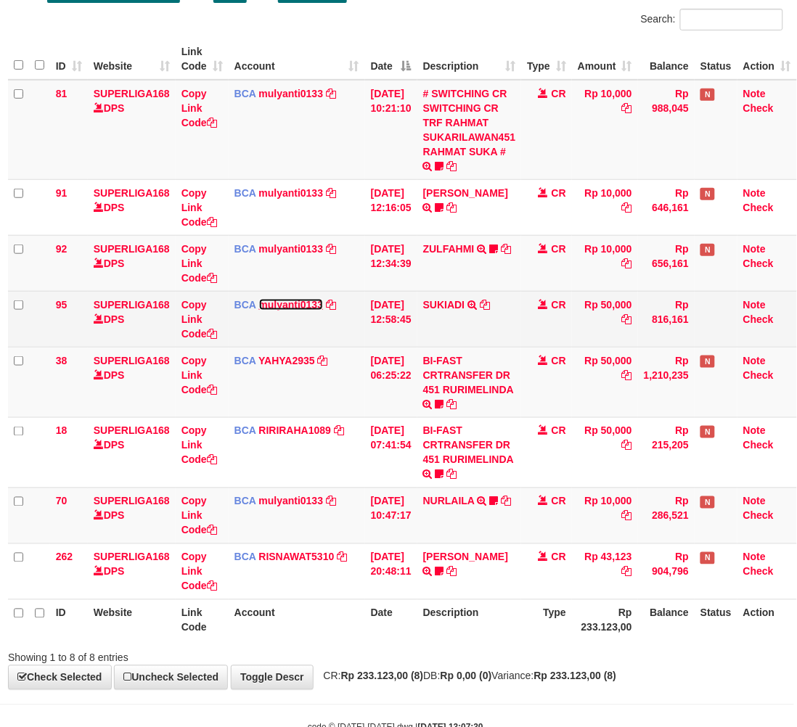
click at [265, 301] on link "mulyanti0133" at bounding box center [291, 305] width 65 height 12
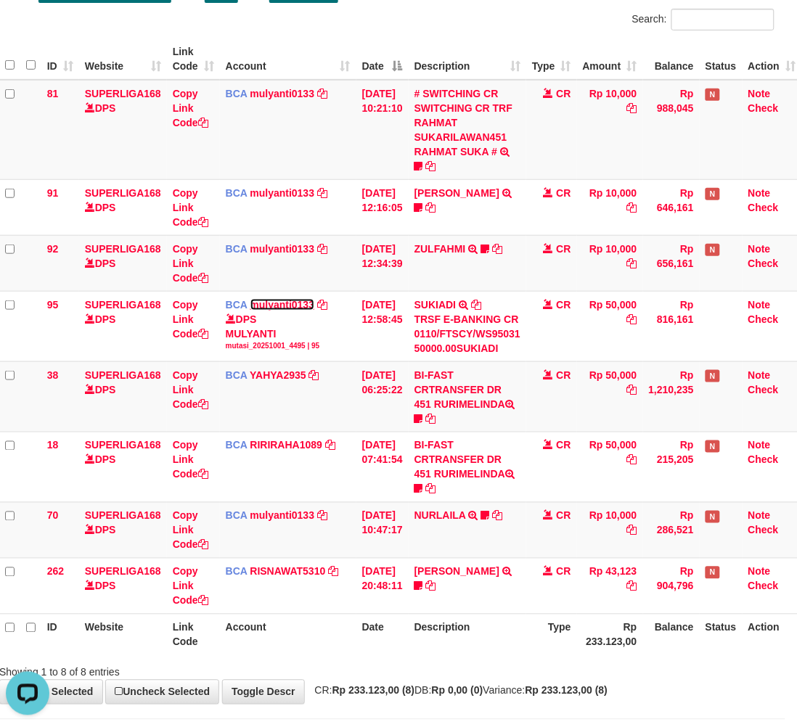
scroll to position [0, 0]
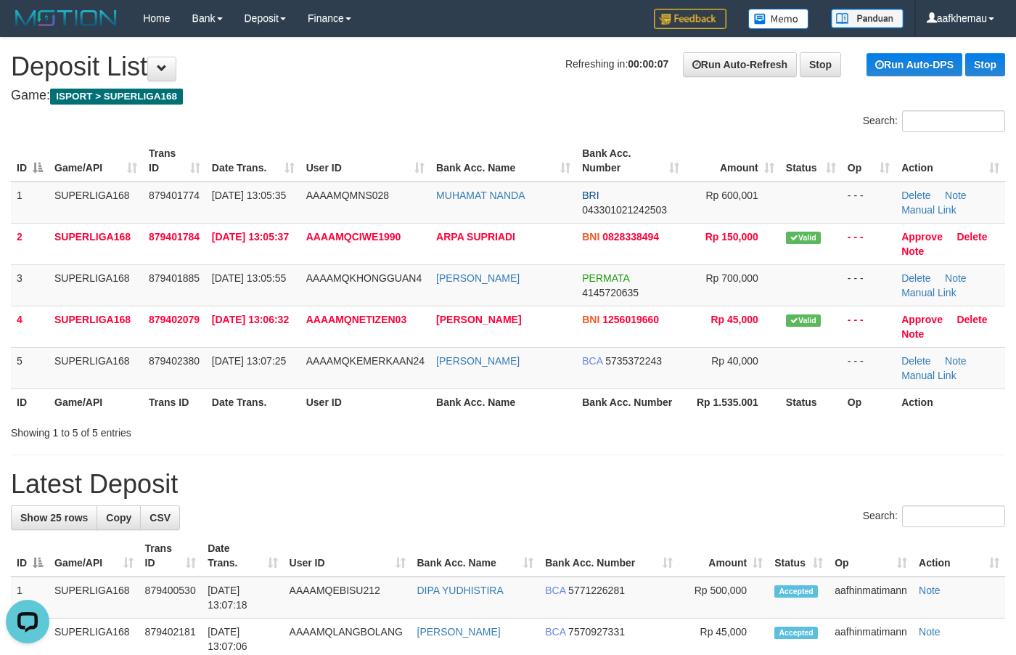
click at [465, 81] on h1 "Refreshing in: 00:00:07 Run Auto-Refresh Stop Run Auto-DPS Stop Deposit List" at bounding box center [508, 66] width 994 height 29
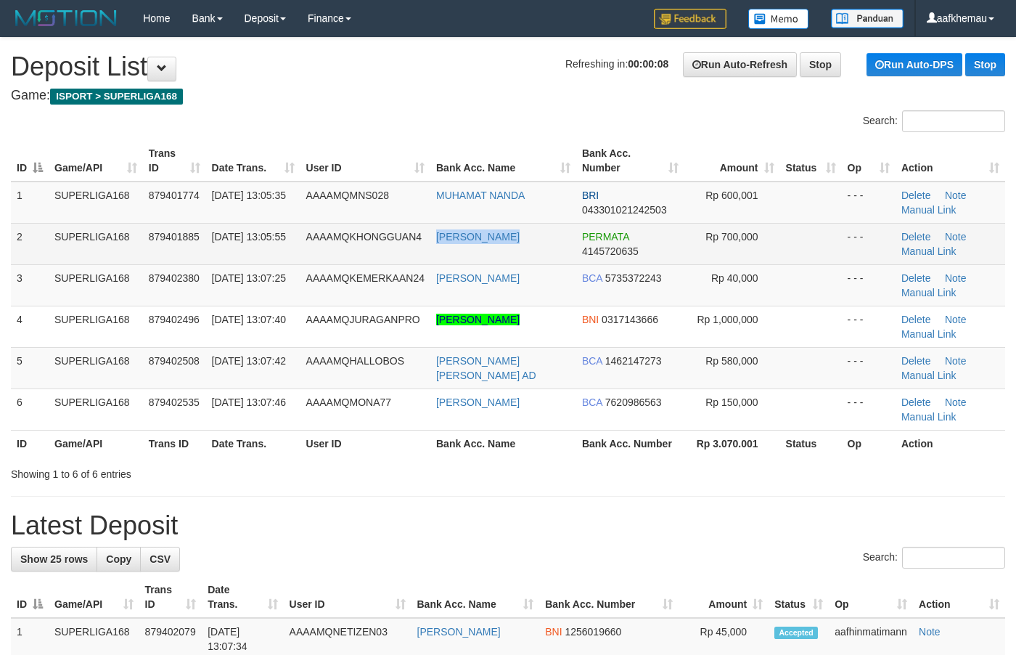
copy link "[PERSON_NAME]"
drag, startPoint x: 496, startPoint y: 245, endPoint x: 438, endPoint y: 247, distance: 58.1
click at [438, 247] on td "[PERSON_NAME]" at bounding box center [503, 243] width 146 height 41
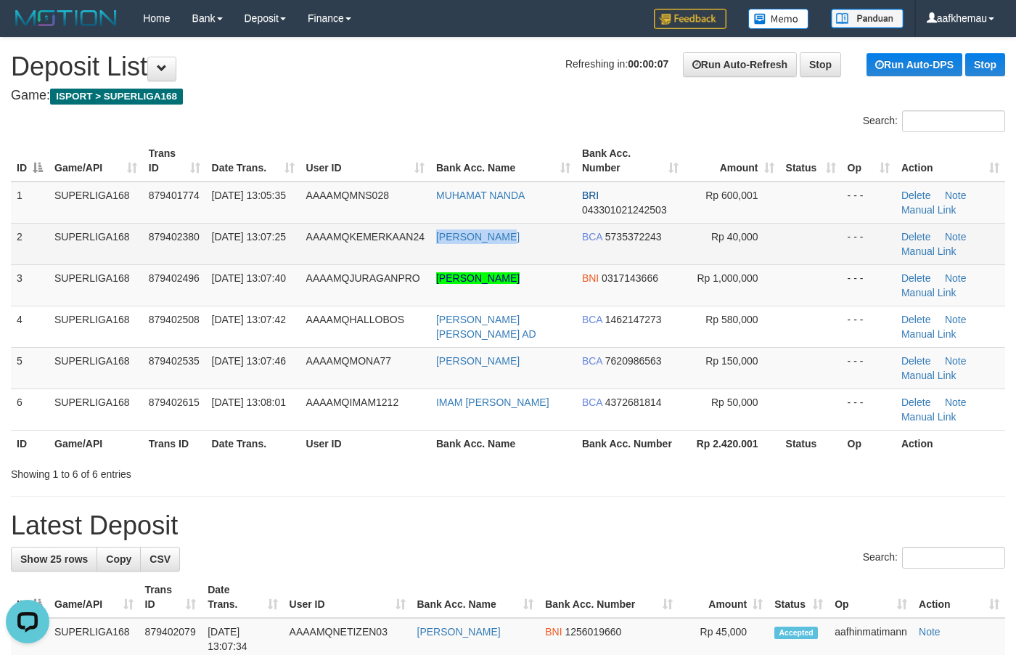
drag, startPoint x: 534, startPoint y: 245, endPoint x: 432, endPoint y: 205, distance: 109.8
click at [426, 250] on tr "2 SUPERLIGA168 879402380 01/10/2025 13:07:25 AAAAMQKEMERKAAN24 ADAM SANJAYA BCA…" at bounding box center [508, 243] width 994 height 41
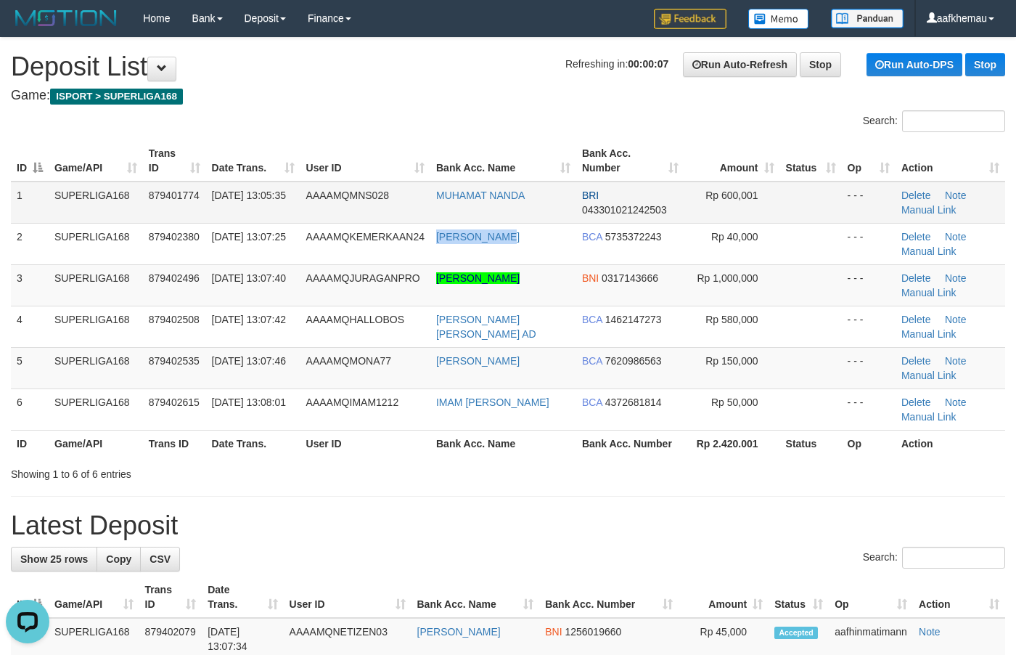
copy tr "ADAM SANJAYA"
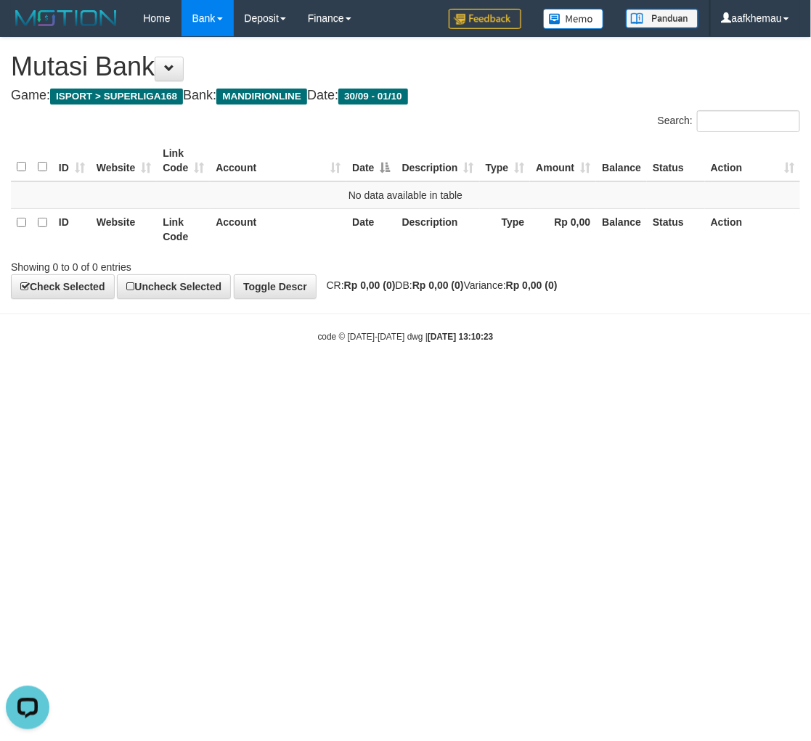
click at [512, 89] on h4 "Game: ISPORT > SUPERLIGA168 Bank: MANDIRIONLINE Date: 30/09 - 01/10" at bounding box center [405, 96] width 789 height 15
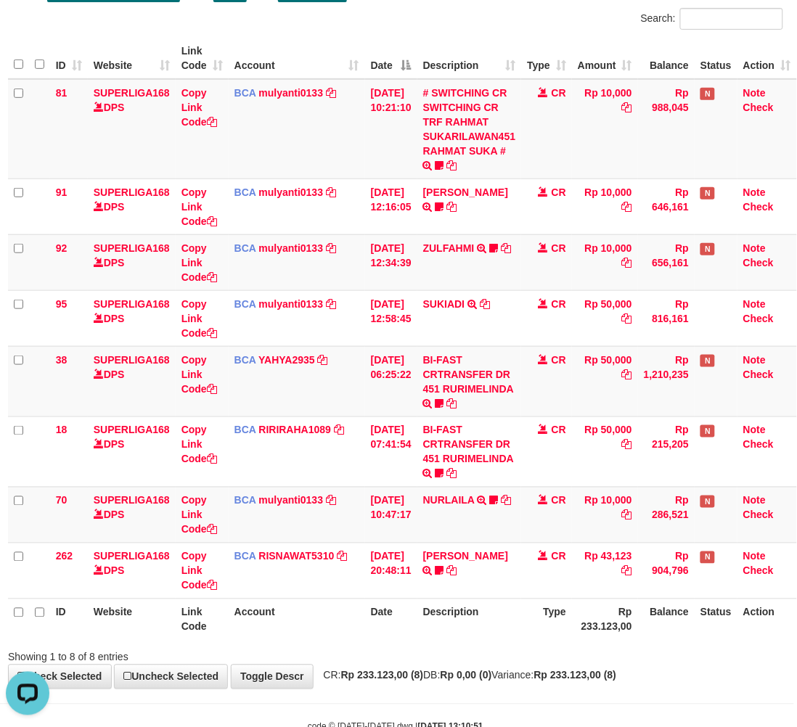
click at [541, 22] on div "Search:" at bounding box center [594, 20] width 377 height 25
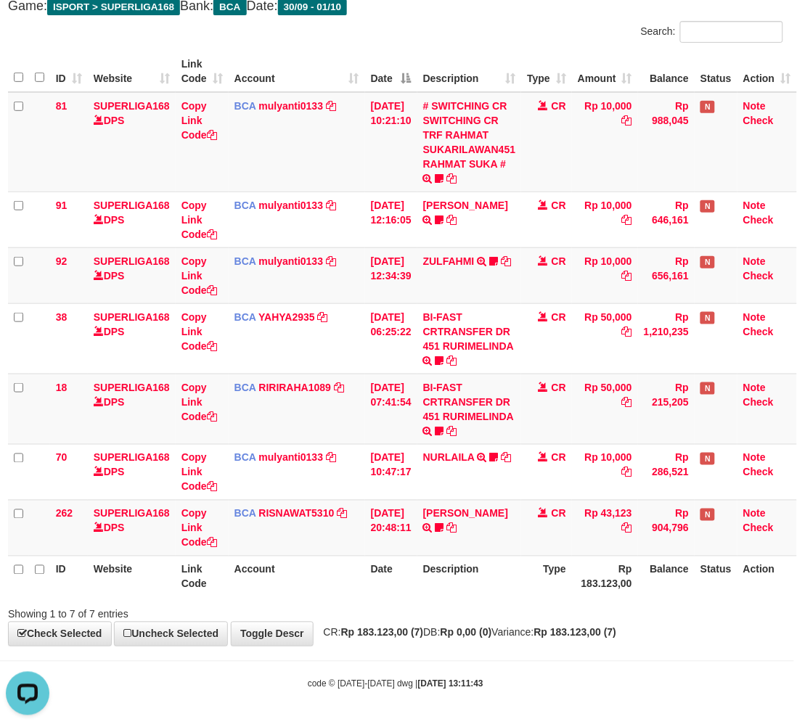
click at [519, 16] on div "**********" at bounding box center [395, 296] width 797 height 697
click at [525, 44] on div "Search:" at bounding box center [594, 33] width 377 height 25
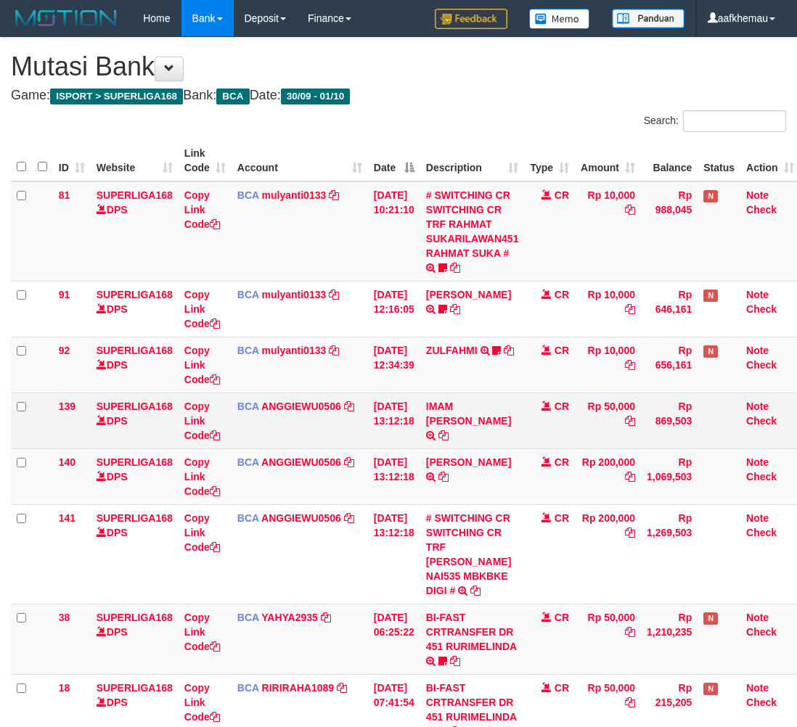
scroll to position [91, 12]
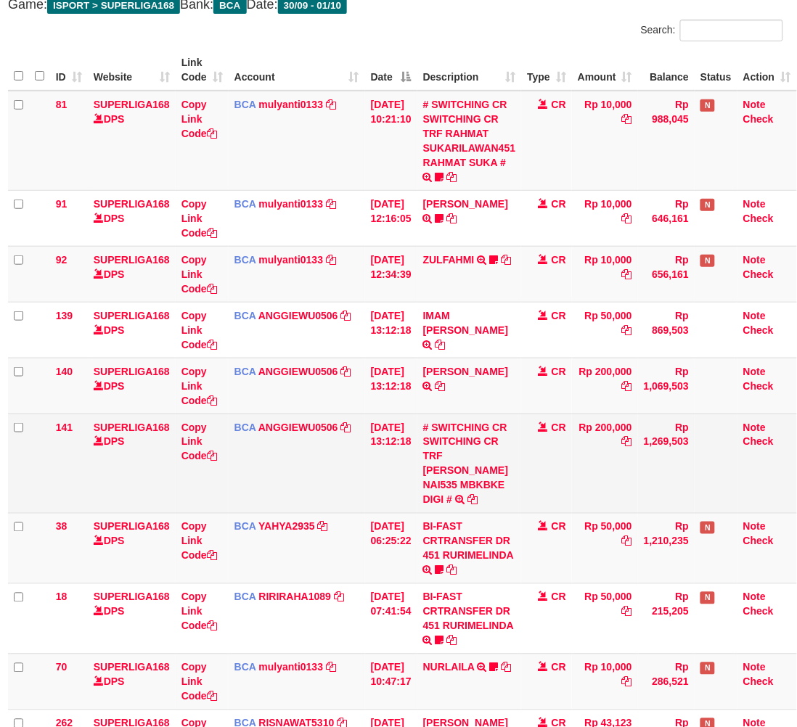
click at [596, 494] on td "Rp 200,000" at bounding box center [605, 463] width 66 height 99
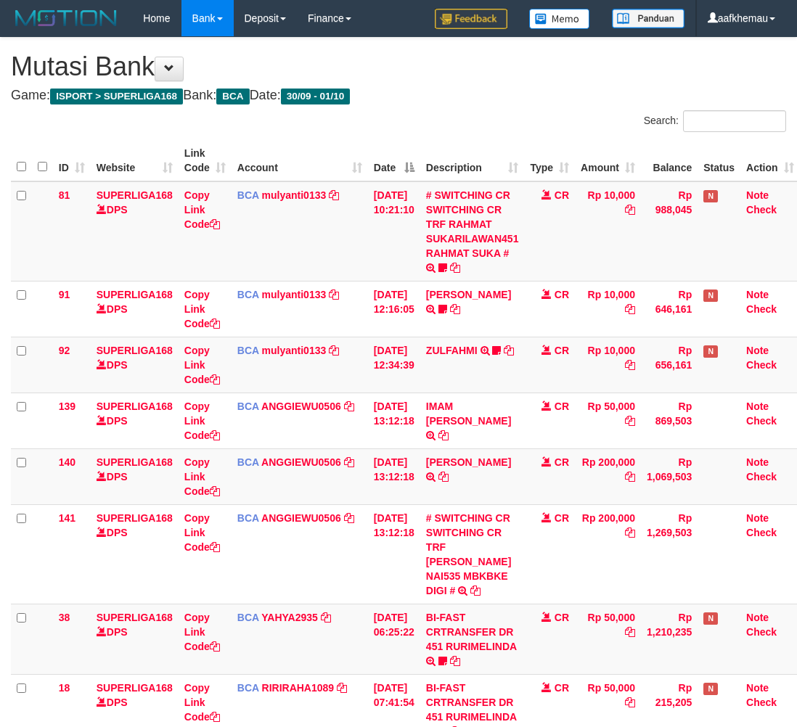
scroll to position [91, 12]
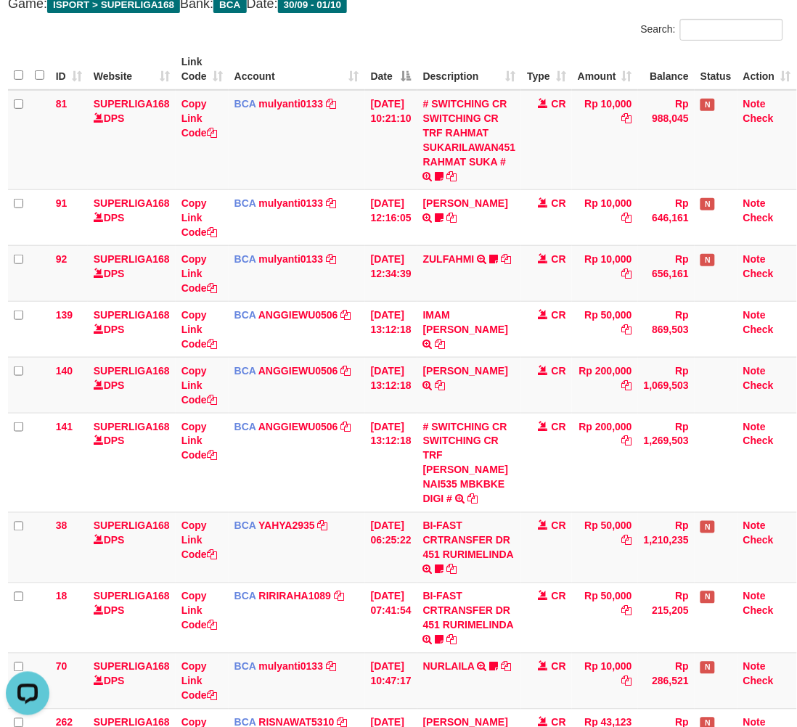
click at [465, 8] on h4 "Game: ISPORT > SUPERLIGA168 Bank: BCA Date: 30/09 - 01/10" at bounding box center [395, 4] width 775 height 15
